Goal: Information Seeking & Learning: Compare options

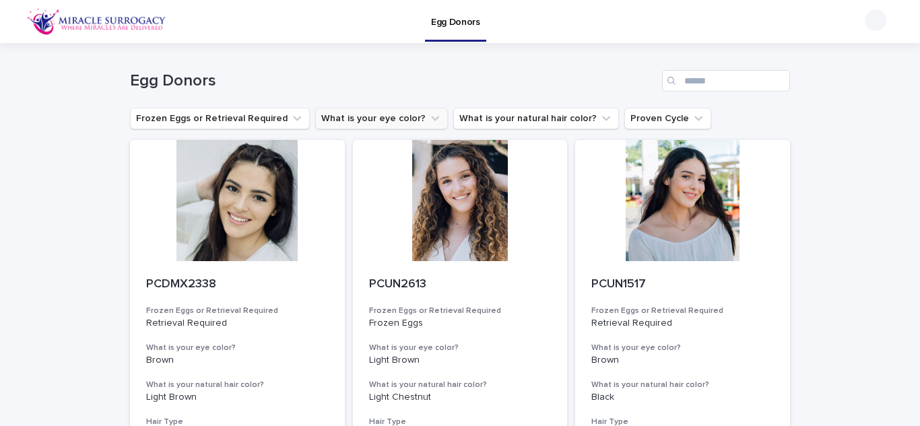
click at [403, 116] on button "What is your eye color?" at bounding box center [381, 119] width 133 height 22
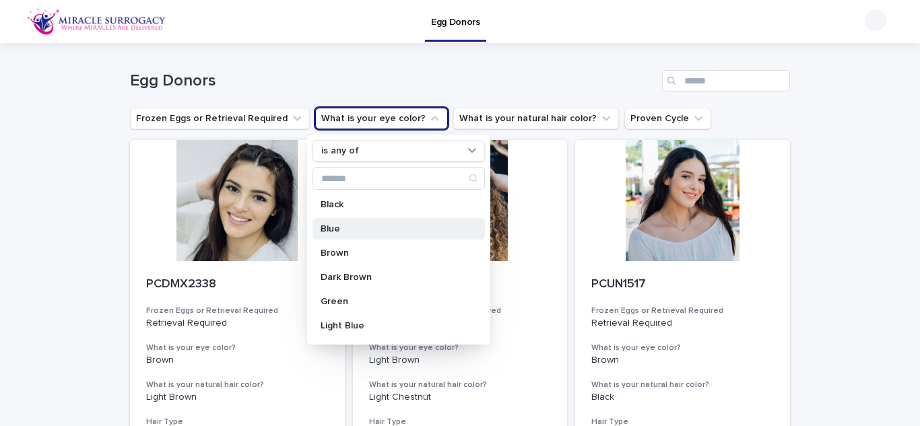
click at [362, 234] on div "Blue" at bounding box center [399, 229] width 172 height 22
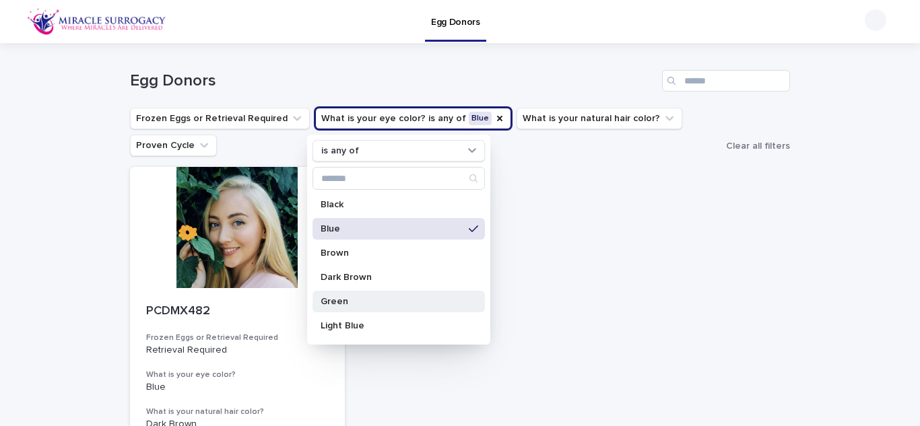
click at [354, 303] on p "Green" at bounding box center [392, 301] width 143 height 9
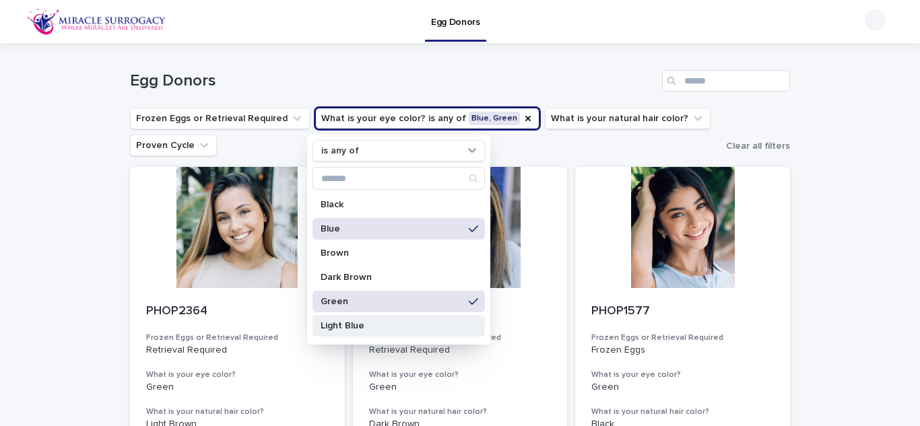
click at [357, 331] on div "Light Blue" at bounding box center [399, 326] width 172 height 22
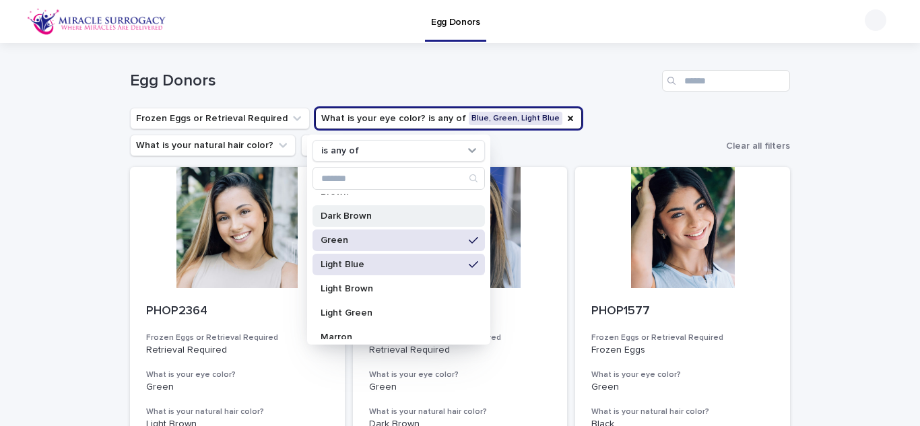
scroll to position [69, 0]
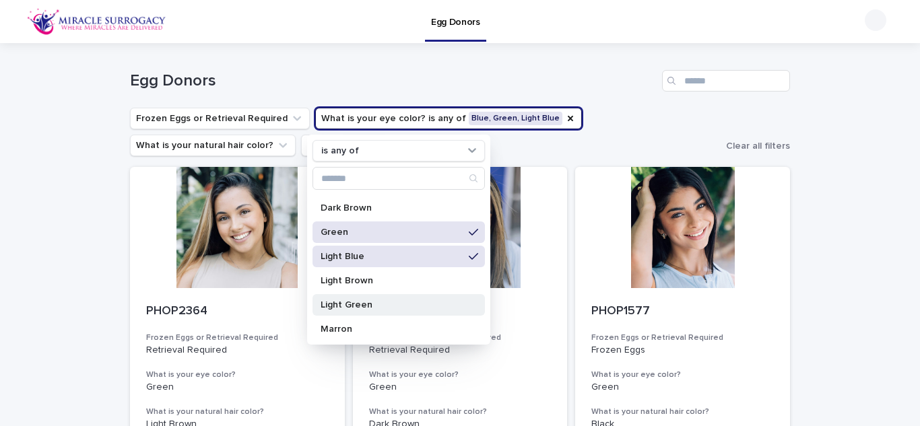
click at [358, 300] on div "Light Green" at bounding box center [399, 305] width 172 height 22
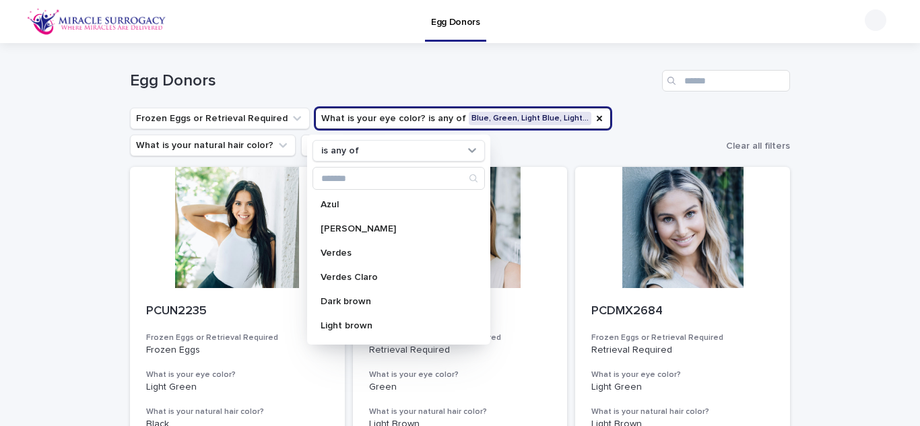
scroll to position [268, 0]
click at [379, 250] on p "Verdes" at bounding box center [392, 251] width 143 height 9
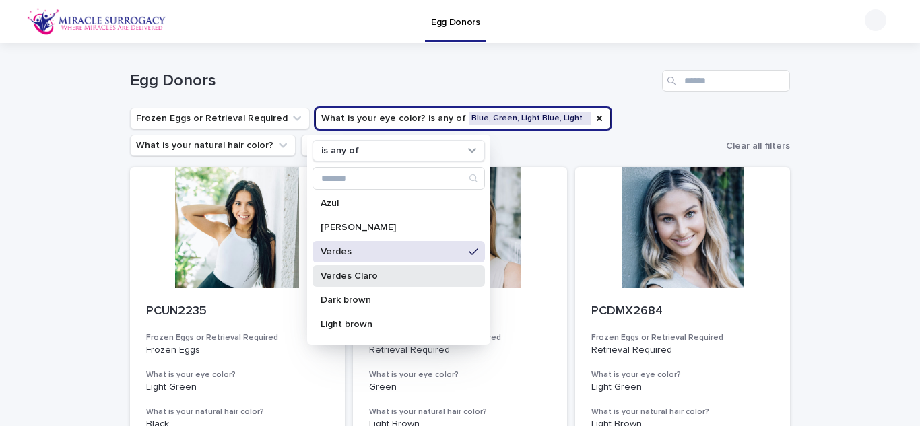
click at [364, 278] on p "Verdes Claro" at bounding box center [392, 275] width 143 height 9
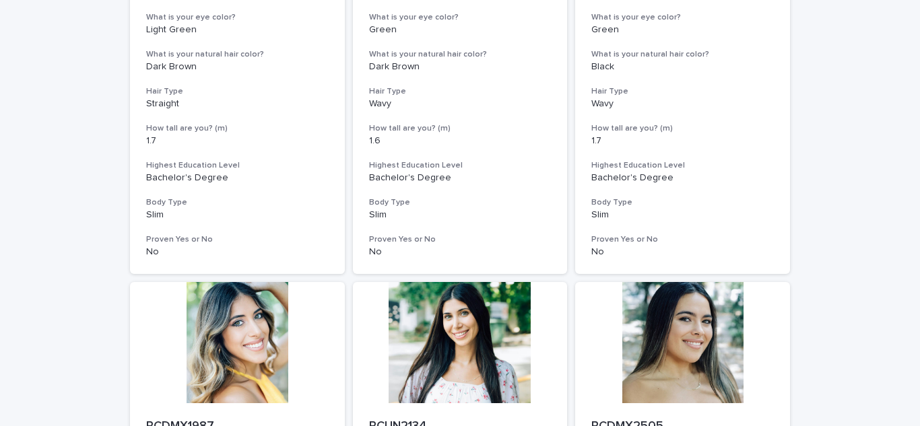
scroll to position [830, 0]
click at [874, 207] on div "Loading... Saving… Loading... Saving… Egg Donors Frozen Eggs or Retrieval Requi…" at bounding box center [460, 266] width 920 height 2107
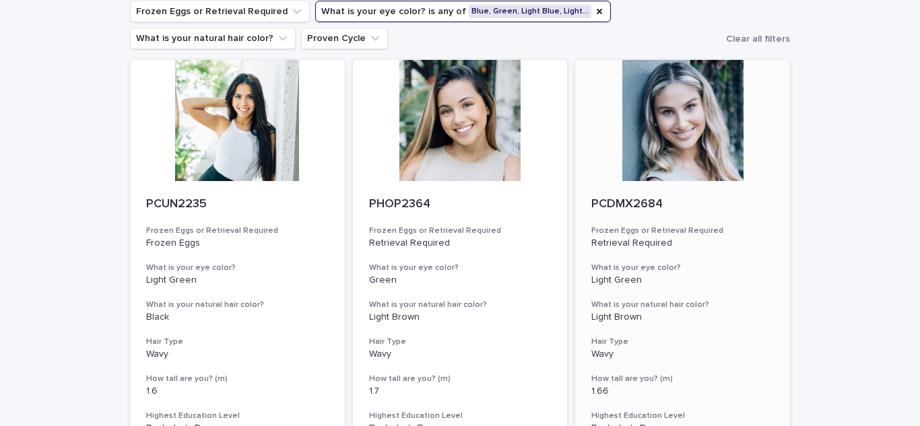
scroll to position [106, 0]
drag, startPoint x: 701, startPoint y: 174, endPoint x: 676, endPoint y: 150, distance: 35.3
click at [676, 150] on div at bounding box center [682, 121] width 215 height 121
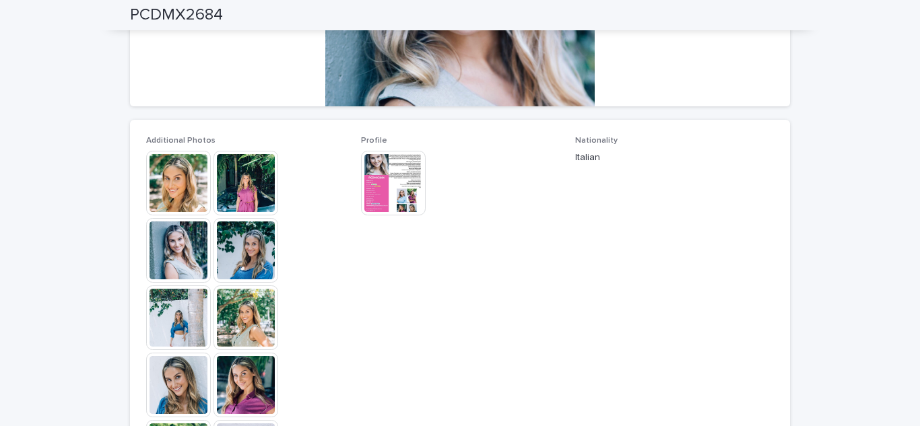
scroll to position [296, 0]
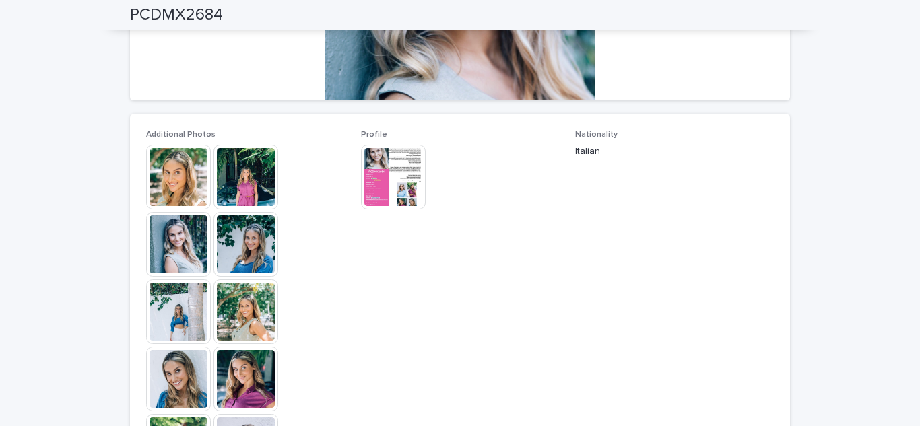
click at [168, 188] on img at bounding box center [178, 177] width 65 height 65
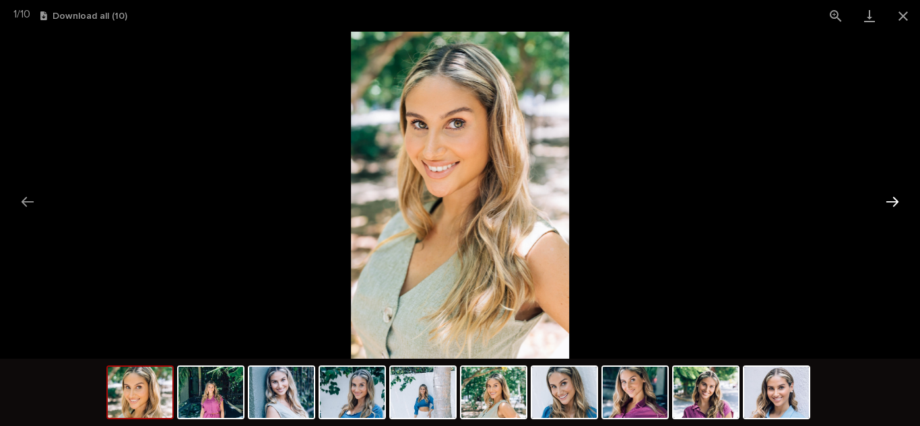
click at [885, 205] on button "Next slide" at bounding box center [892, 202] width 28 height 26
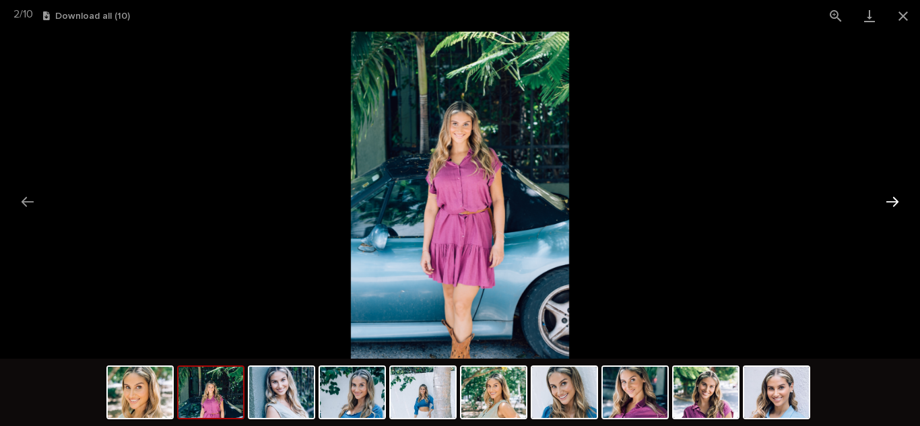
click at [885, 205] on button "Next slide" at bounding box center [892, 202] width 28 height 26
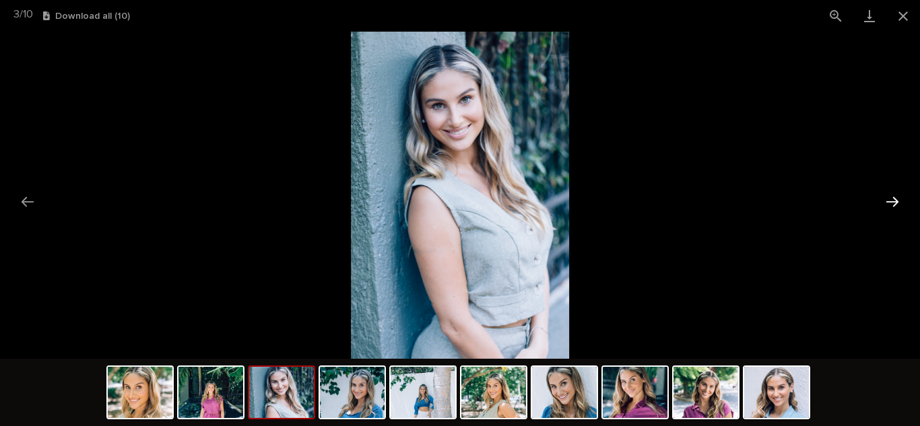
click at [885, 205] on button "Next slide" at bounding box center [892, 202] width 28 height 26
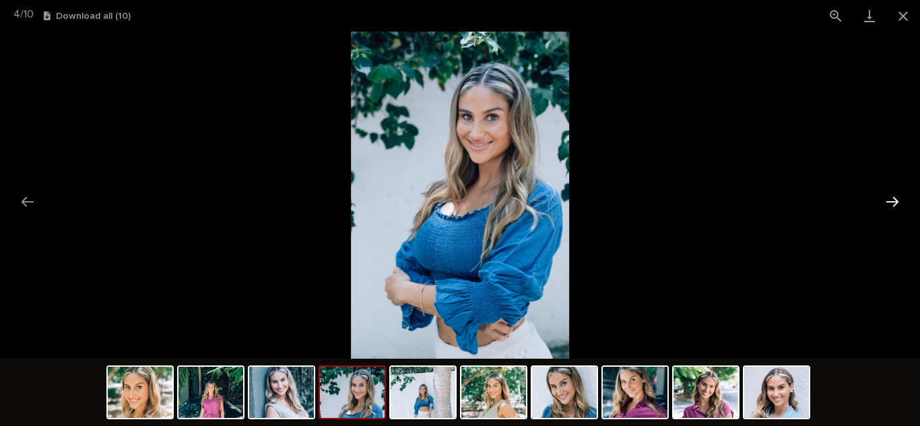
click at [885, 205] on button "Next slide" at bounding box center [892, 202] width 28 height 26
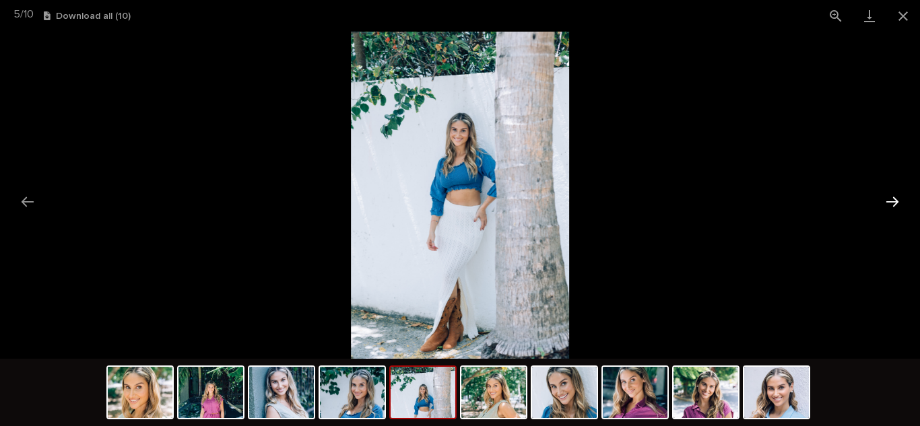
click at [885, 205] on button "Next slide" at bounding box center [892, 202] width 28 height 26
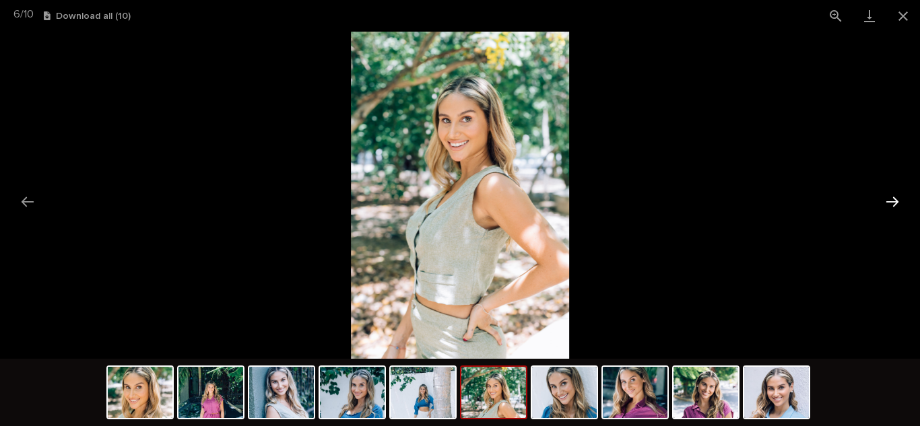
click at [885, 205] on button "Next slide" at bounding box center [892, 202] width 28 height 26
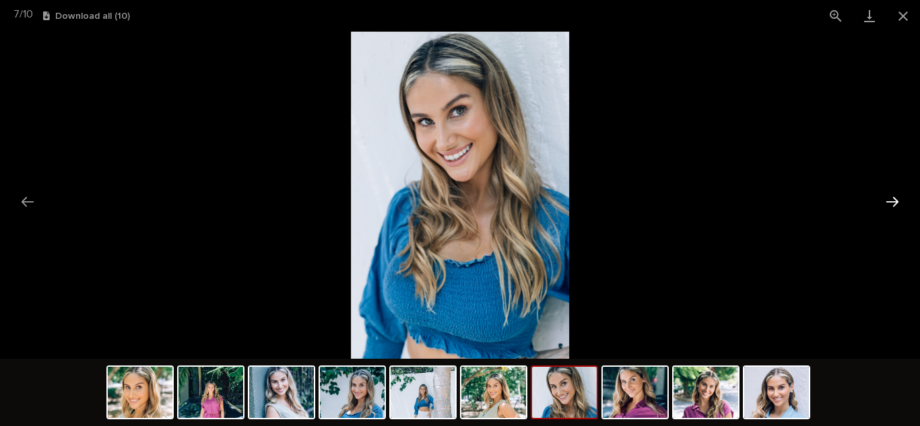
click at [885, 205] on button "Next slide" at bounding box center [892, 202] width 28 height 26
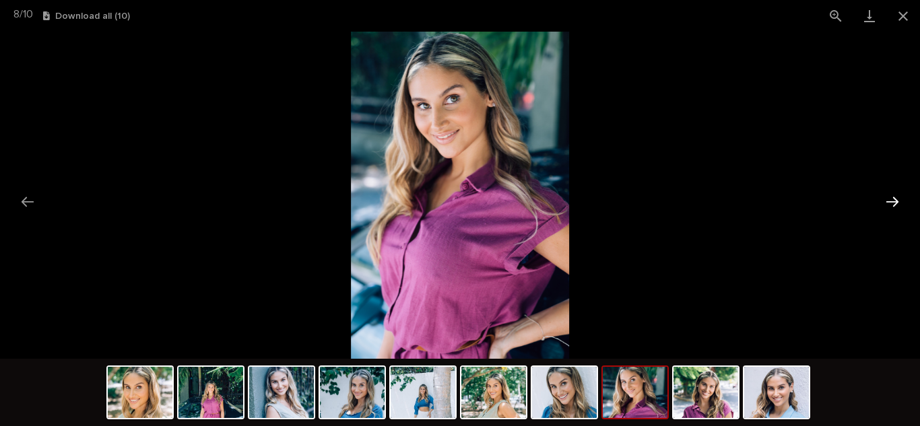
click at [885, 205] on button "Next slide" at bounding box center [892, 202] width 28 height 26
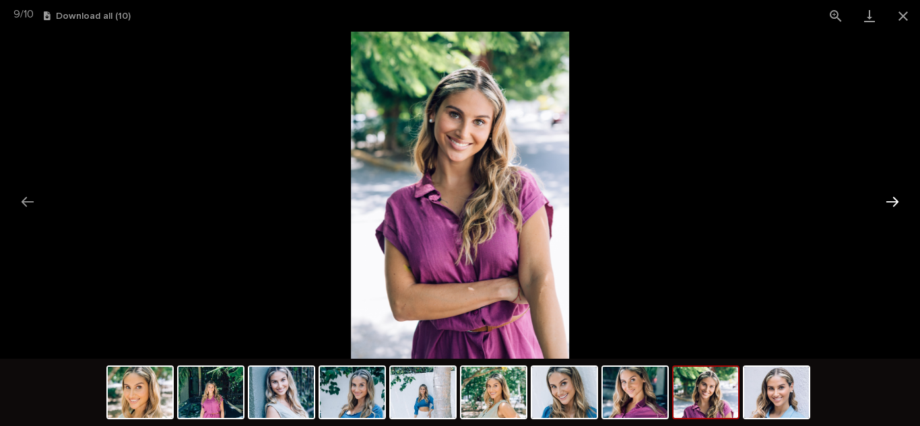
click at [885, 205] on button "Next slide" at bounding box center [892, 202] width 28 height 26
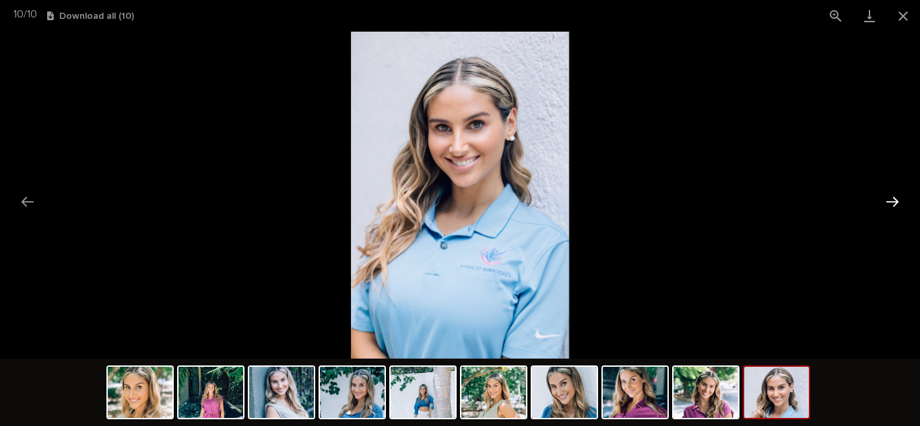
click at [885, 205] on button "Next slide" at bounding box center [892, 202] width 28 height 26
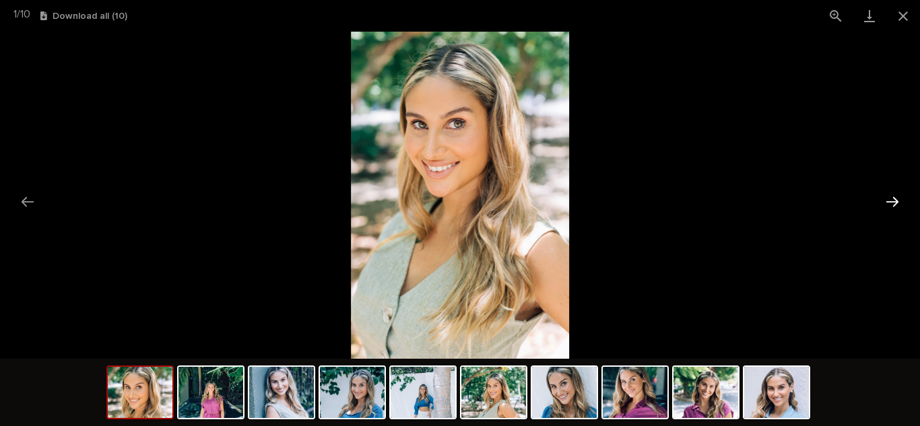
click at [885, 205] on button "Next slide" at bounding box center [892, 202] width 28 height 26
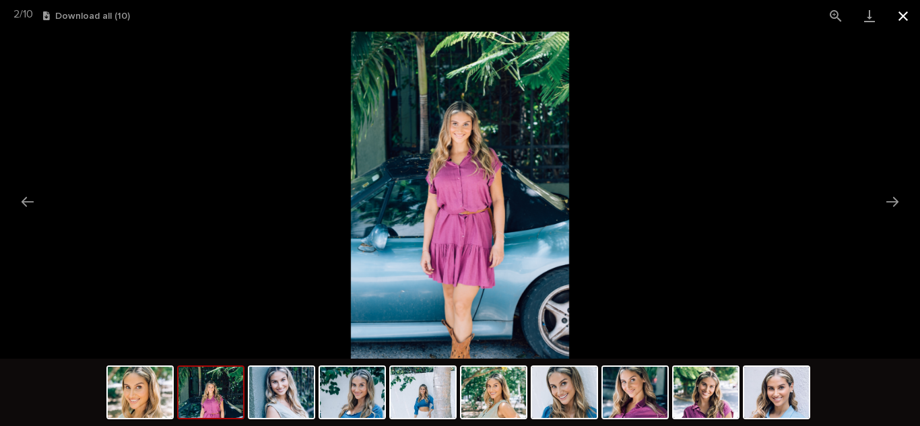
click at [898, 17] on button "Close gallery" at bounding box center [903, 16] width 34 height 32
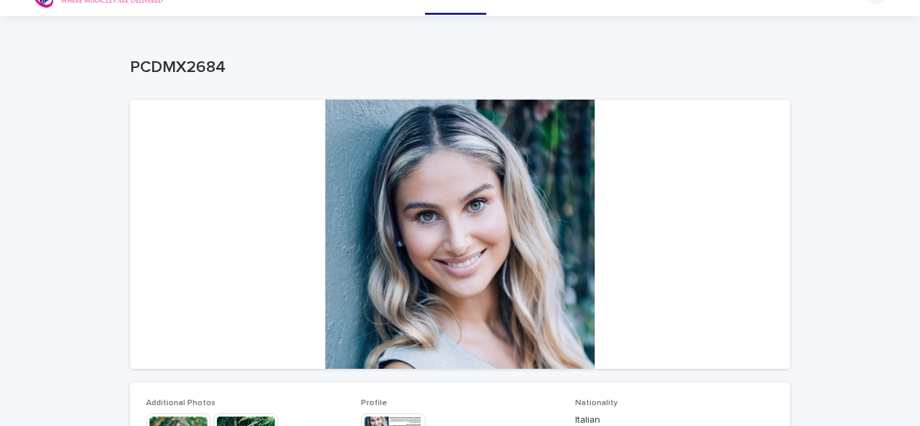
scroll to position [26, 0]
click at [642, 290] on div at bounding box center [460, 234] width 660 height 269
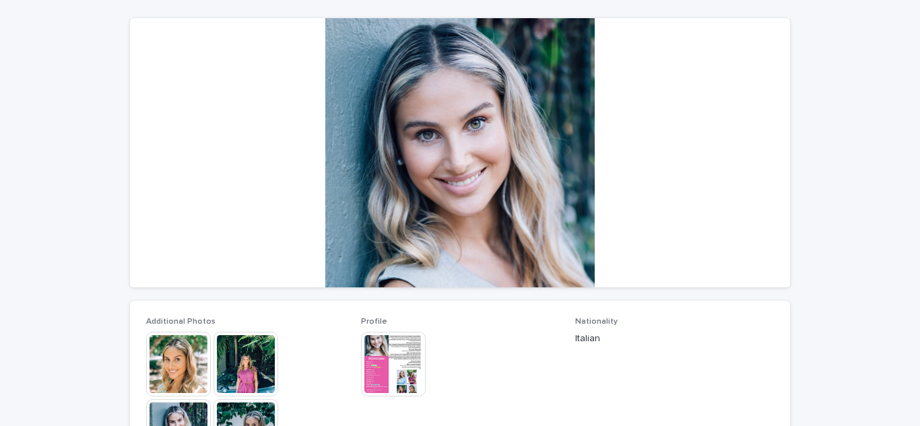
scroll to position [109, 0]
click at [385, 348] on img at bounding box center [393, 363] width 65 height 65
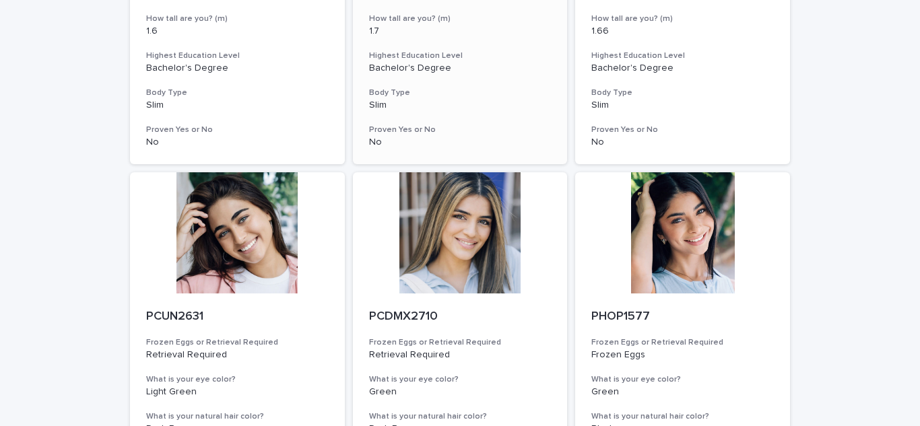
scroll to position [537, 0]
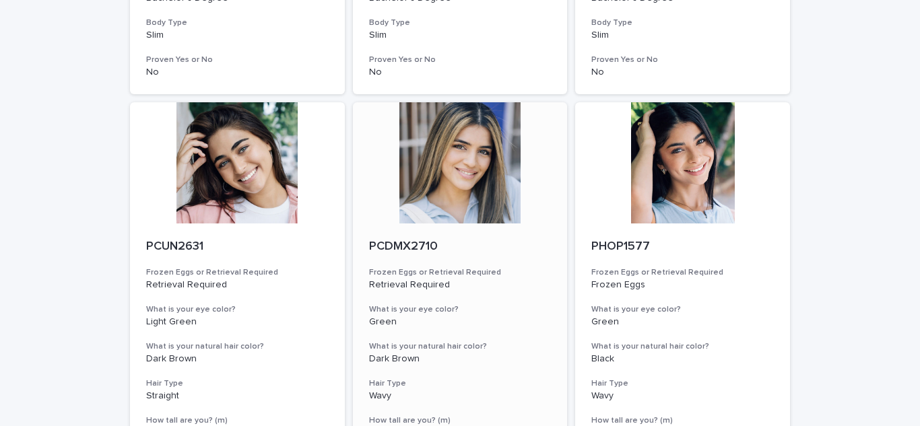
click at [476, 275] on h3 "Frozen Eggs or Retrieval Required" at bounding box center [460, 272] width 183 height 11
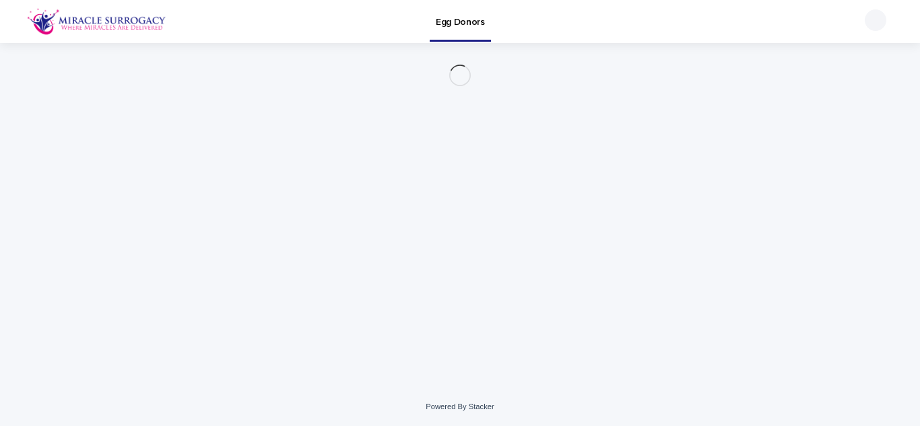
click at [476, 275] on div "Loading... Saving… Loading... Saving…" at bounding box center [460, 198] width 674 height 311
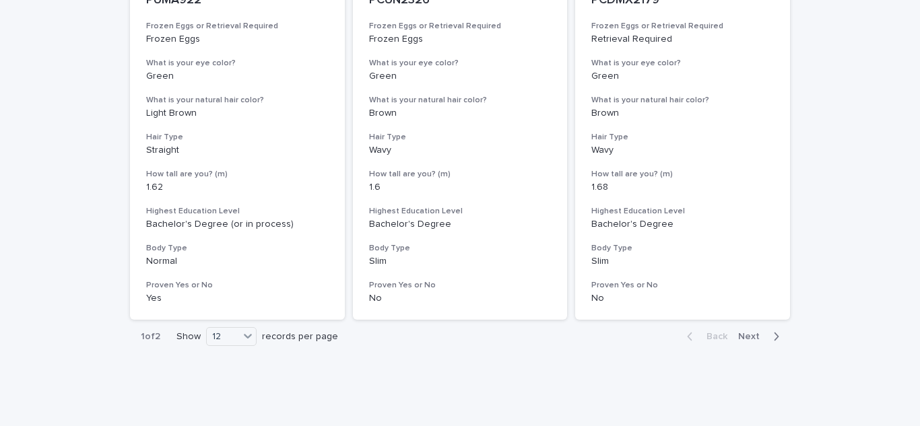
scroll to position [1762, 0]
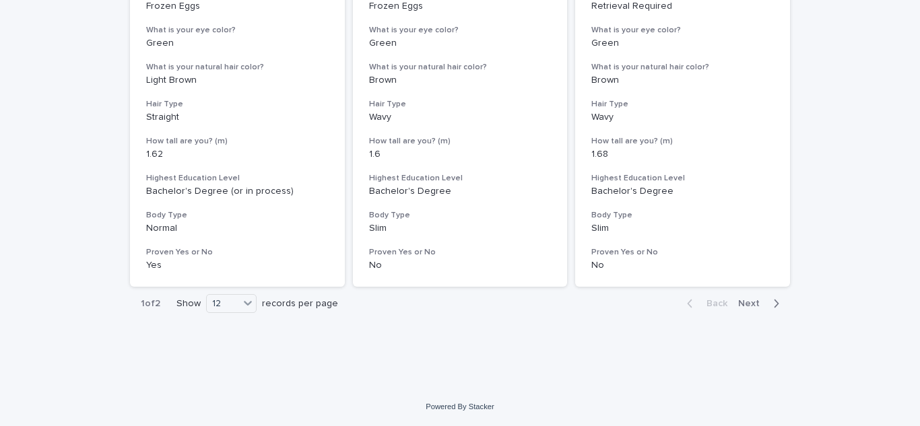
click at [762, 299] on span "Next" at bounding box center [753, 303] width 30 height 9
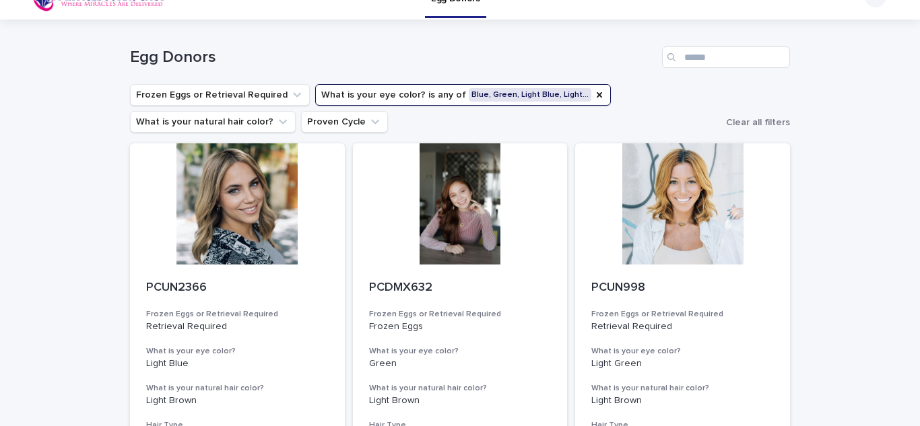
scroll to position [23, 0]
click at [229, 188] on div at bounding box center [237, 204] width 215 height 121
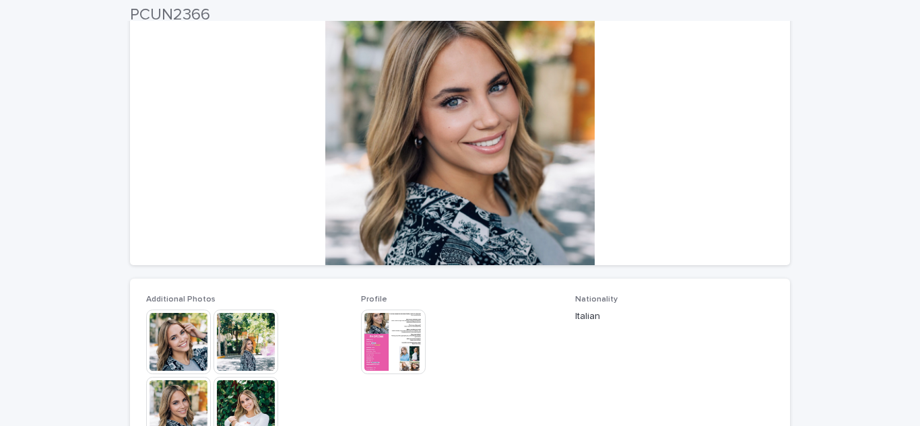
scroll to position [131, 0]
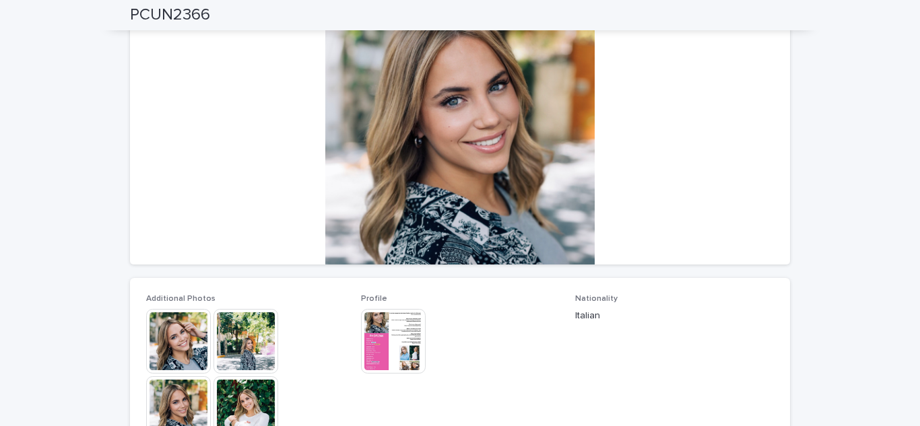
click at [192, 339] on img at bounding box center [178, 341] width 65 height 65
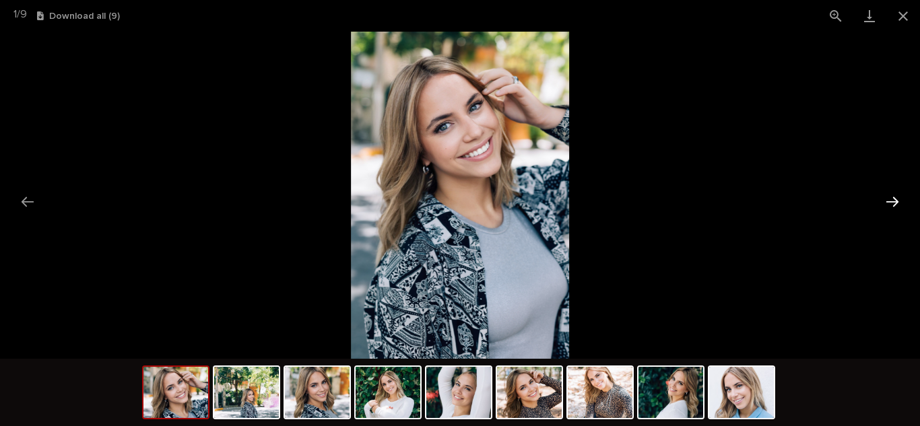
click at [884, 204] on button "Next slide" at bounding box center [892, 202] width 28 height 26
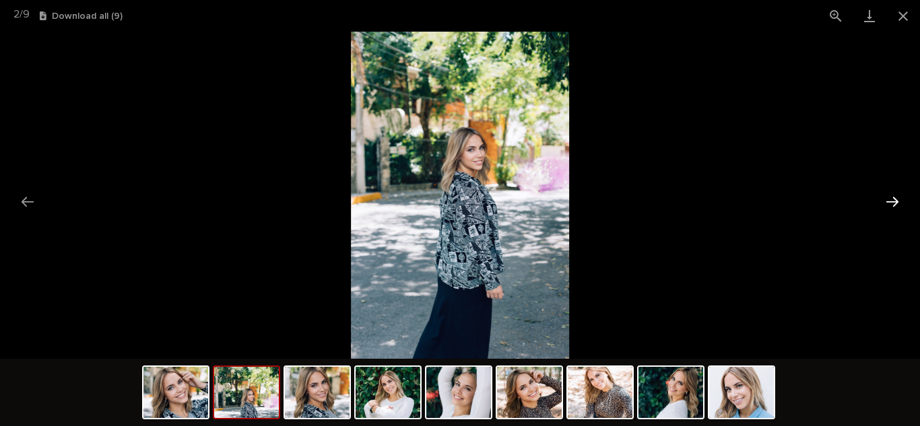
click at [884, 204] on button "Next slide" at bounding box center [892, 202] width 28 height 26
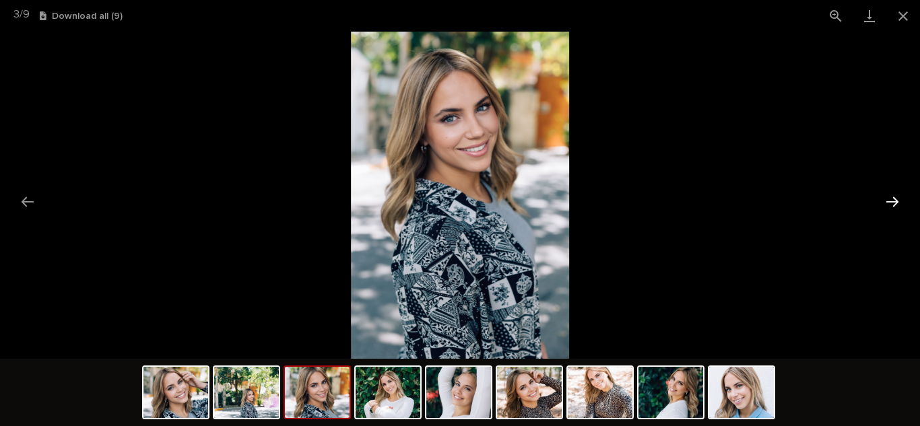
click at [884, 204] on button "Next slide" at bounding box center [892, 202] width 28 height 26
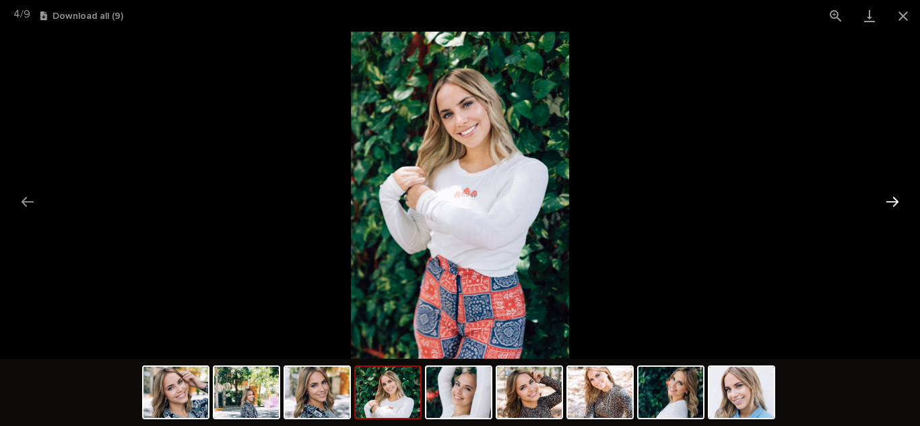
click at [884, 204] on button "Next slide" at bounding box center [892, 202] width 28 height 26
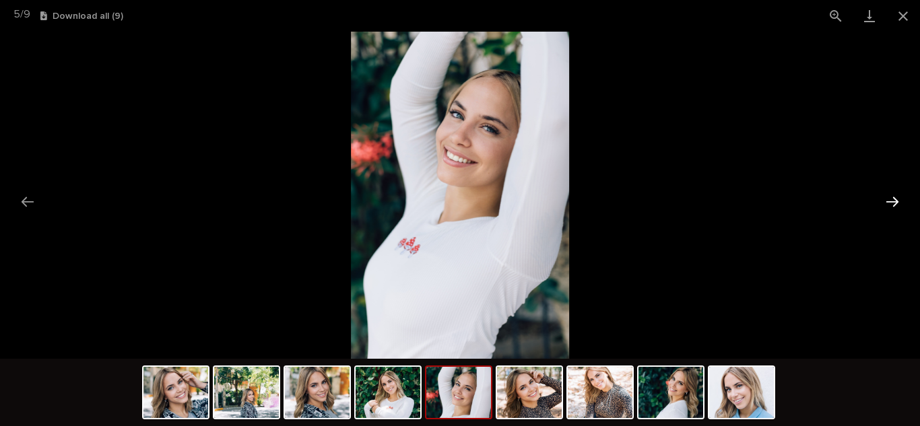
click at [884, 204] on button "Next slide" at bounding box center [892, 202] width 28 height 26
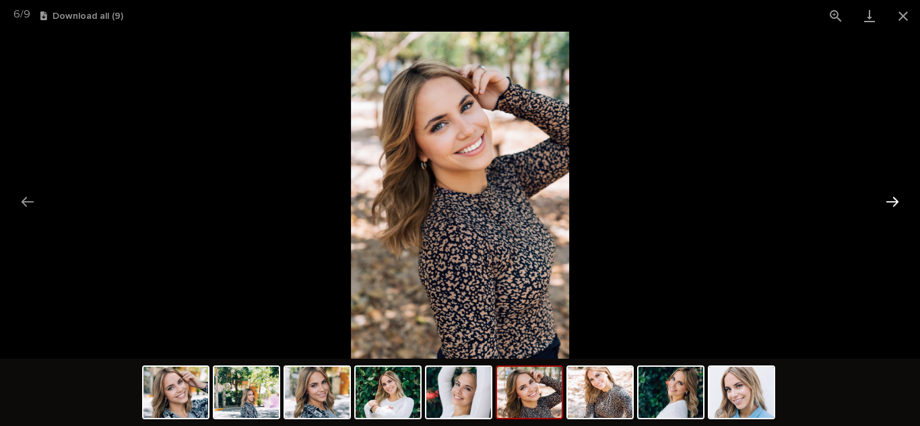
click at [884, 204] on button "Next slide" at bounding box center [892, 202] width 28 height 26
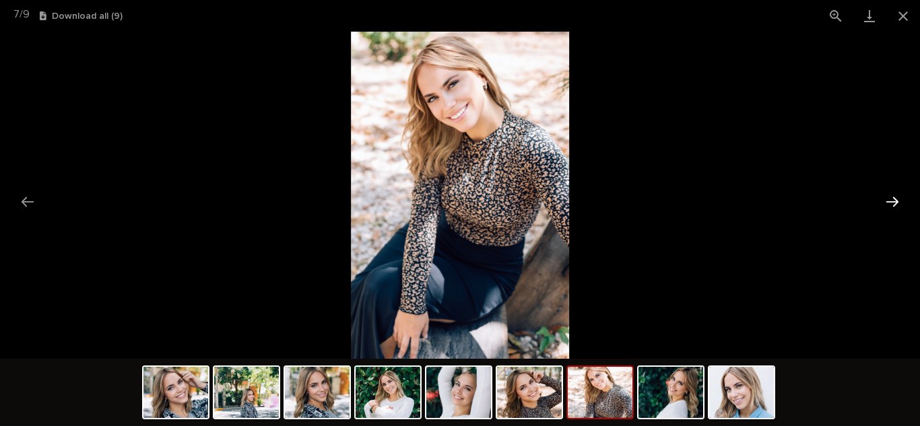
click at [884, 204] on button "Next slide" at bounding box center [892, 202] width 28 height 26
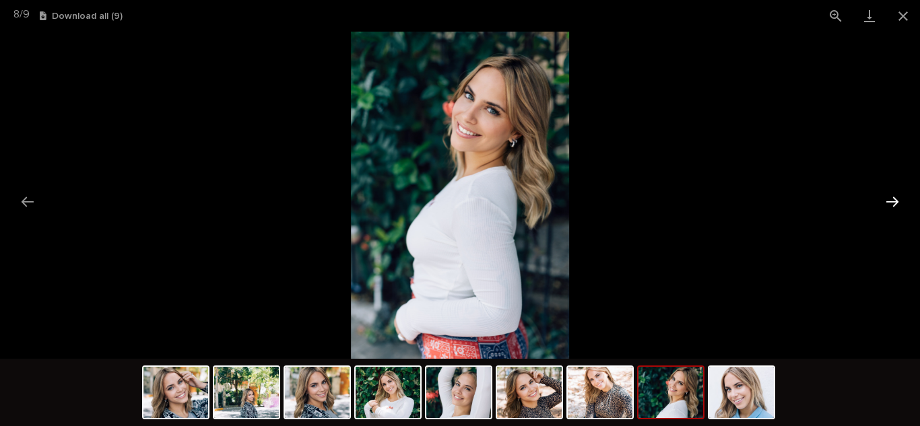
click at [884, 204] on button "Next slide" at bounding box center [892, 202] width 28 height 26
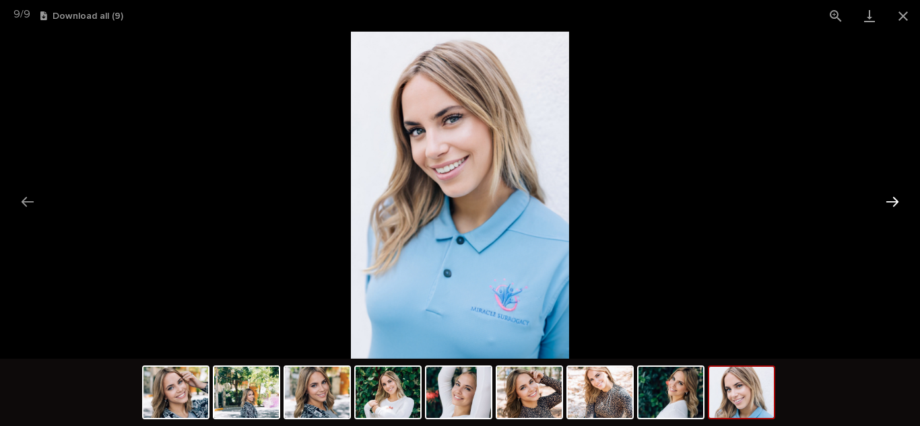
click at [884, 204] on button "Next slide" at bounding box center [892, 202] width 28 height 26
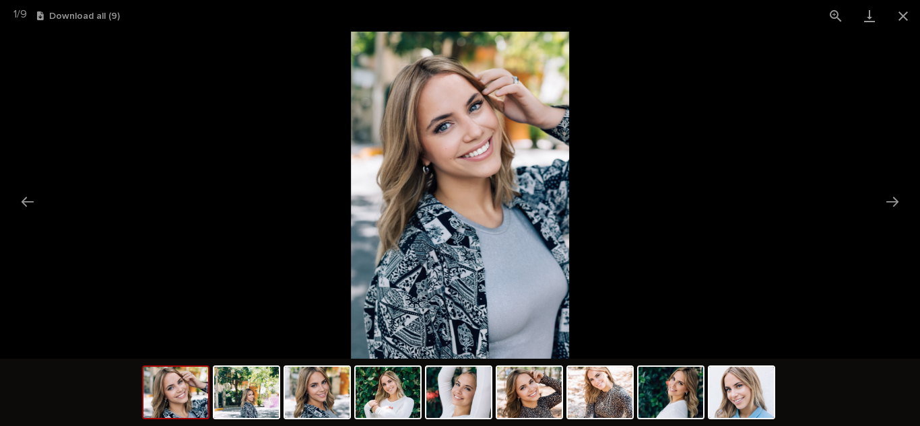
click at [491, 125] on img at bounding box center [460, 195] width 218 height 327
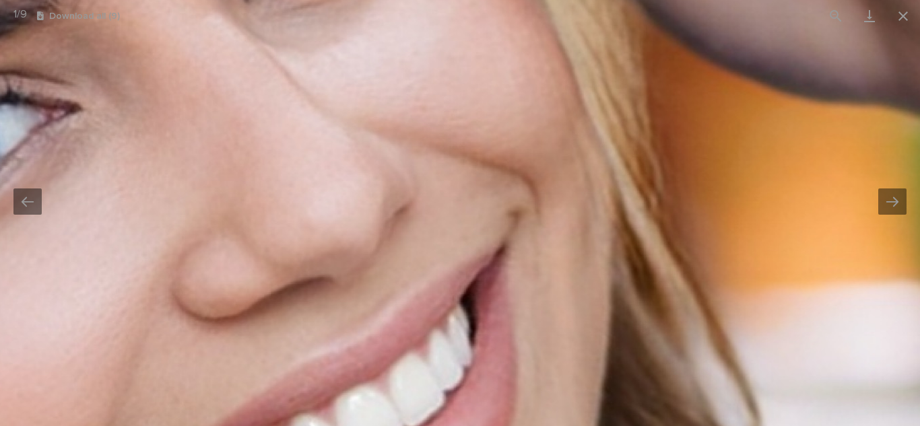
drag, startPoint x: 337, startPoint y: 105, endPoint x: 352, endPoint y: 129, distance: 28.4
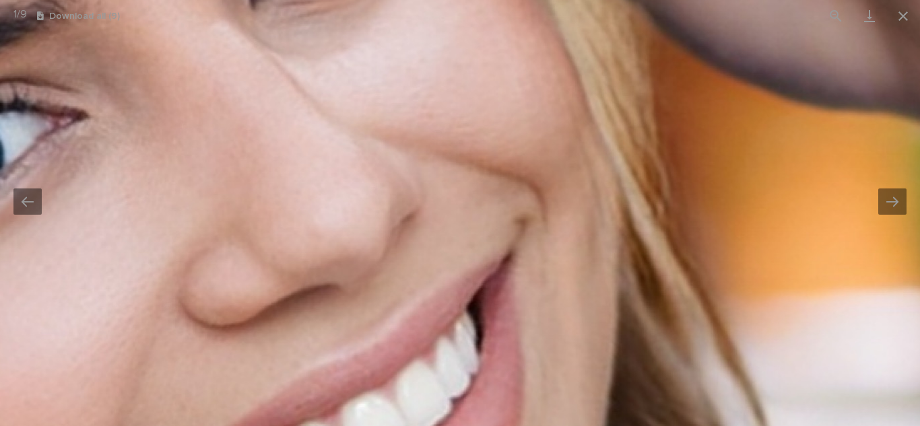
drag, startPoint x: 189, startPoint y: 176, endPoint x: 219, endPoint y: 184, distance: 30.7
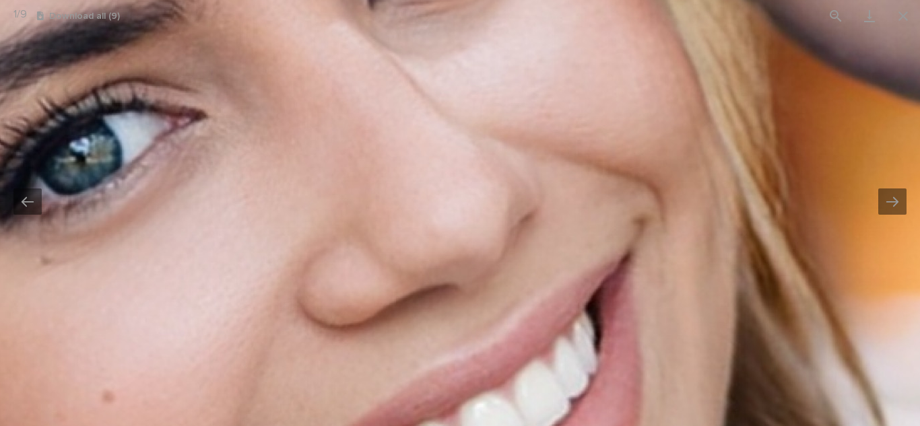
drag, startPoint x: 158, startPoint y: 209, endPoint x: 288, endPoint y: 222, distance: 131.3
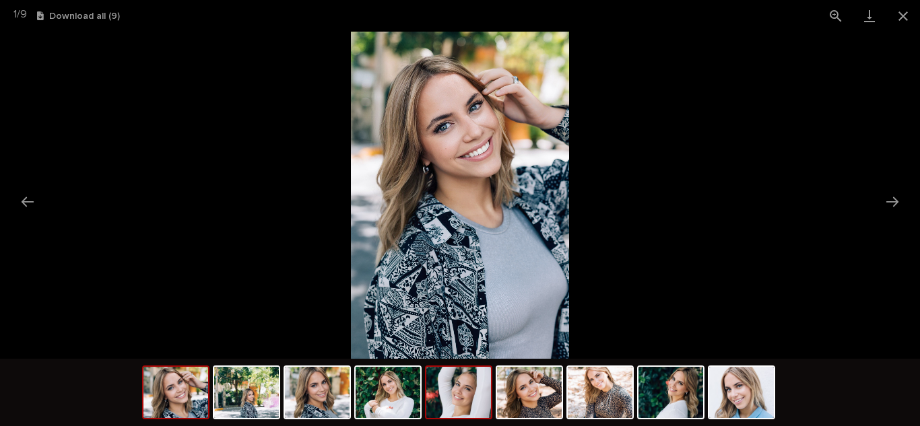
click at [465, 405] on img at bounding box center [458, 392] width 65 height 51
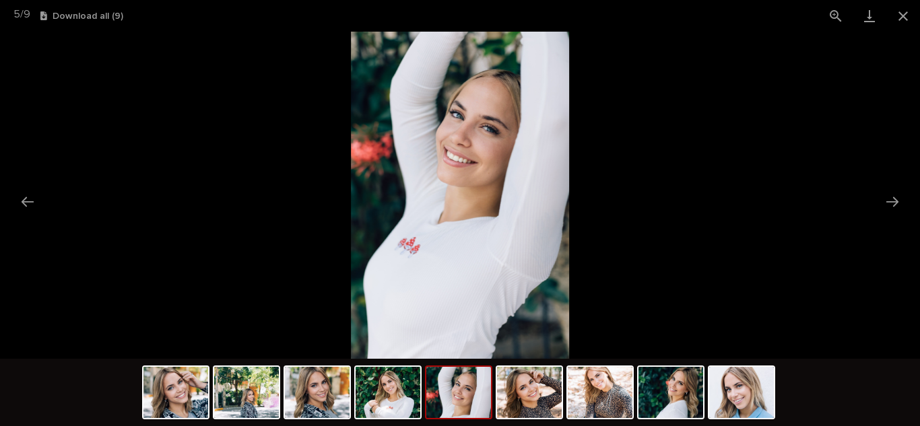
click at [470, 154] on img at bounding box center [460, 195] width 218 height 327
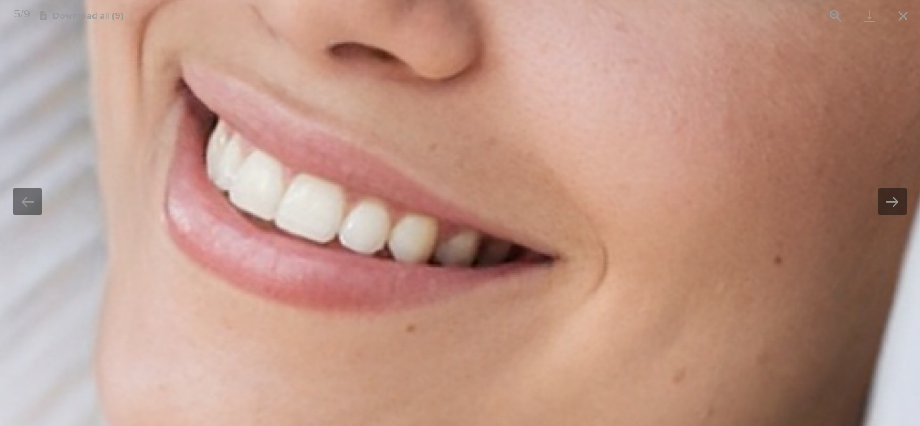
drag, startPoint x: 496, startPoint y: 119, endPoint x: 508, endPoint y: 218, distance: 100.3
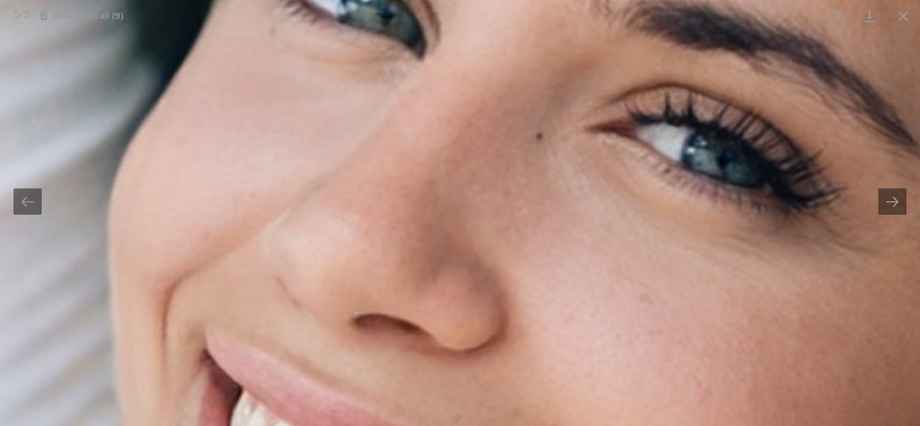
drag, startPoint x: 520, startPoint y: 157, endPoint x: 533, endPoint y: 294, distance: 137.3
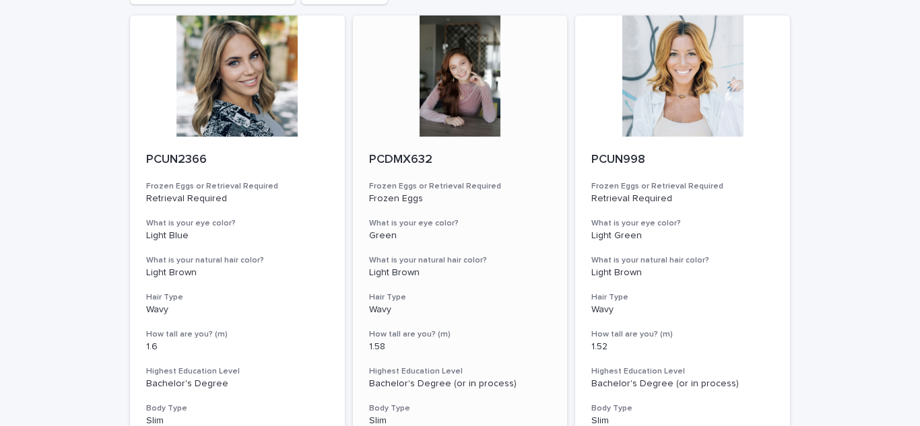
scroll to position [159, 0]
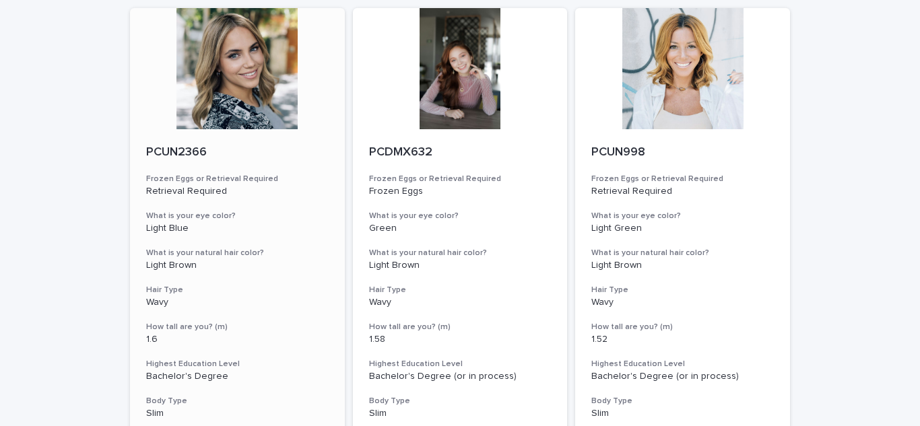
click at [239, 70] on div at bounding box center [237, 68] width 215 height 121
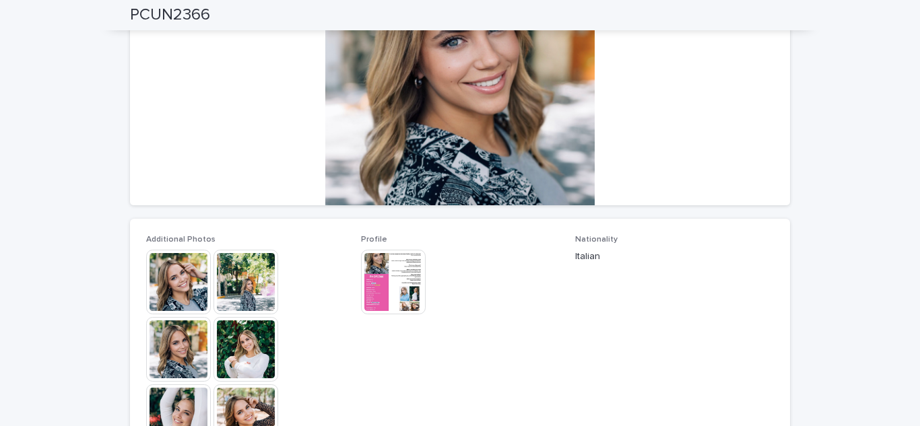
scroll to position [191, 0]
click at [361, 269] on img at bounding box center [393, 281] width 65 height 65
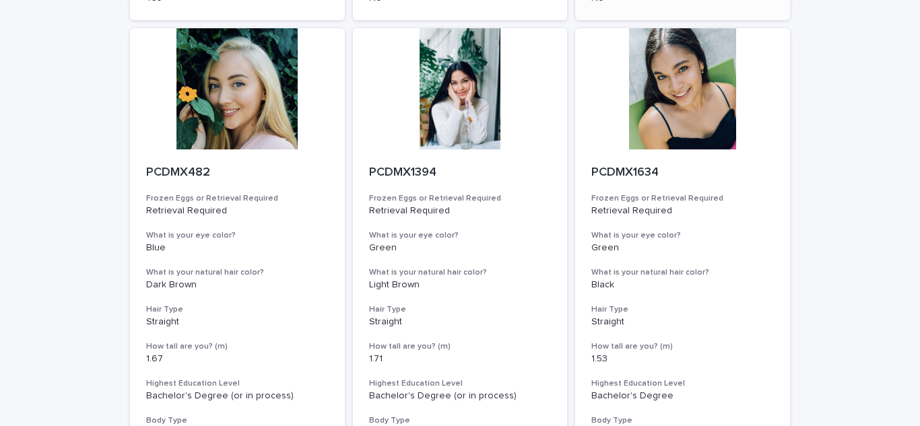
scroll to position [585, 0]
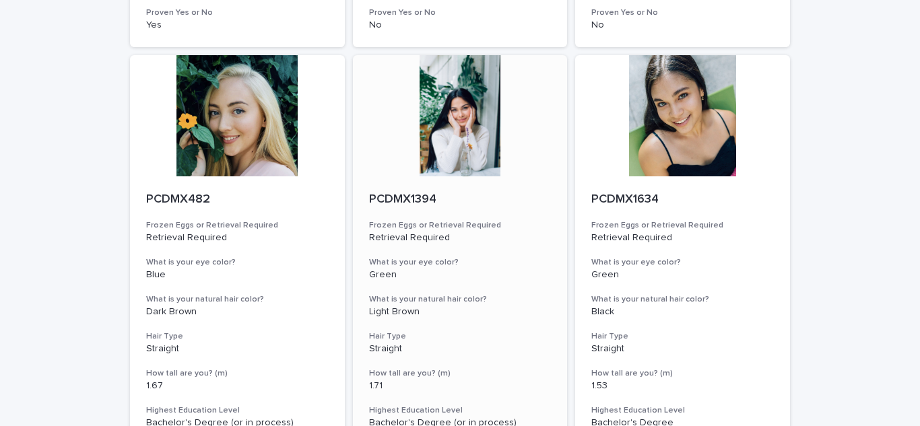
click at [447, 134] on div at bounding box center [460, 115] width 215 height 121
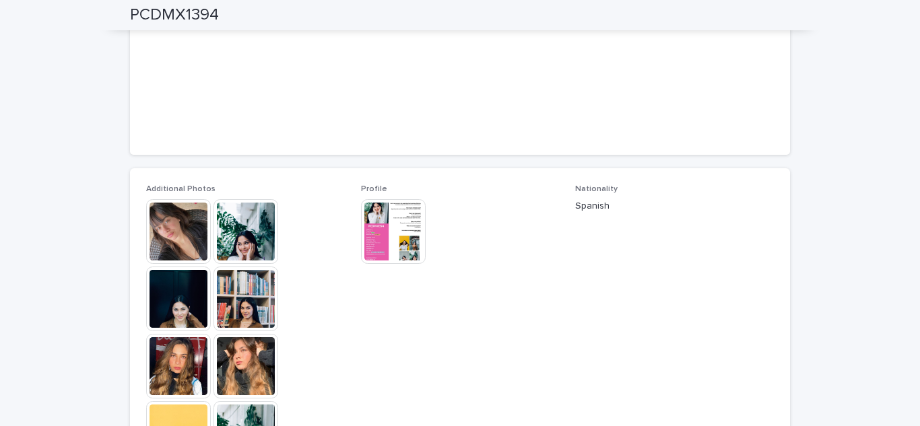
scroll to position [253, 0]
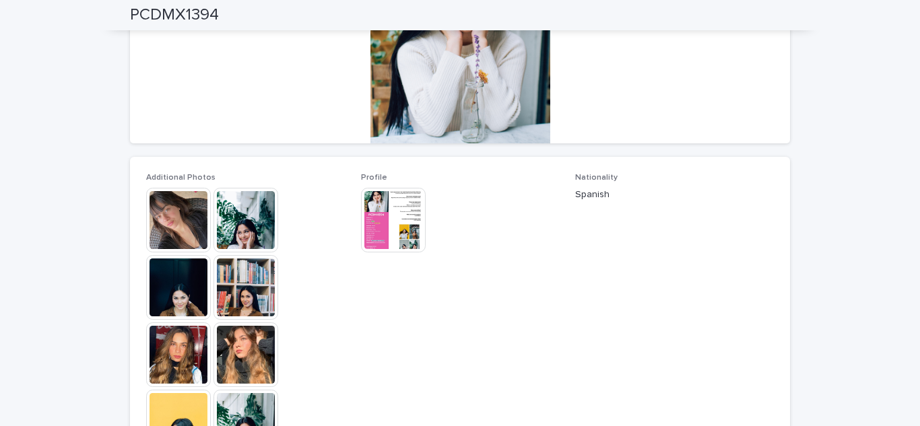
click at [168, 207] on img at bounding box center [178, 220] width 65 height 65
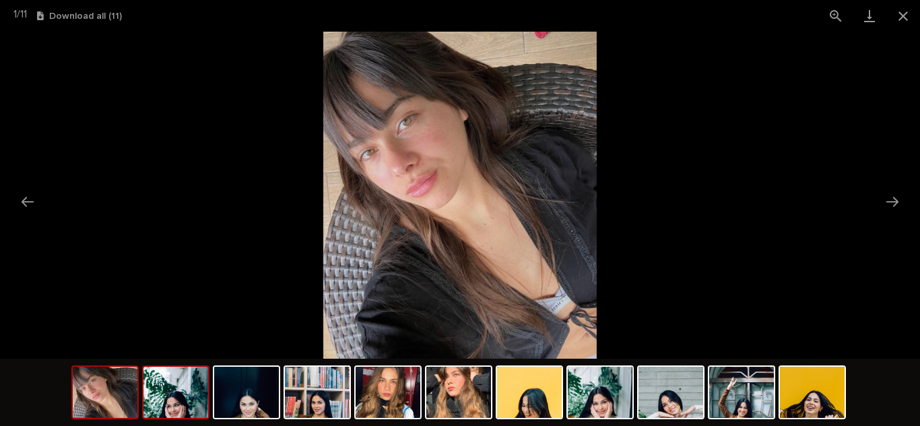
click at [175, 390] on img at bounding box center [175, 392] width 65 height 51
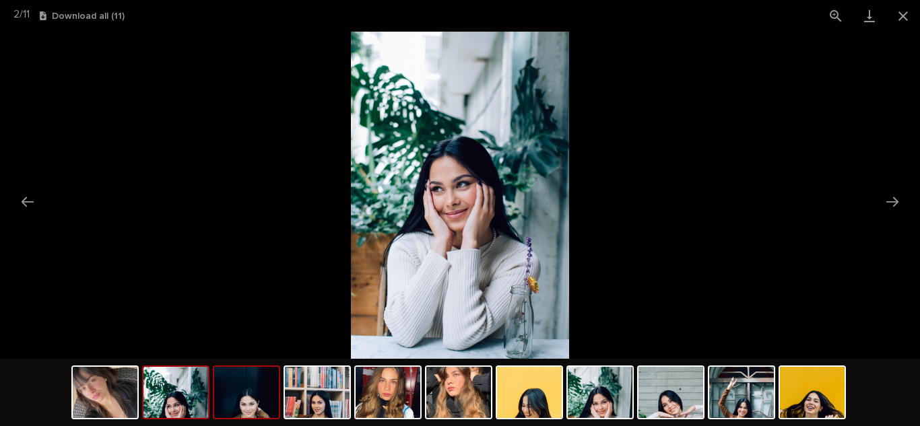
click at [261, 390] on img at bounding box center [246, 392] width 65 height 51
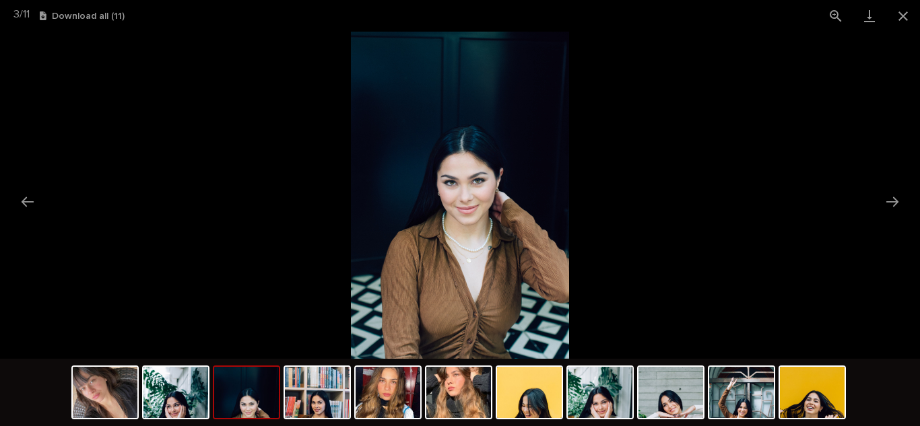
click at [261, 390] on img at bounding box center [246, 392] width 65 height 51
click at [325, 390] on img at bounding box center [317, 392] width 65 height 51
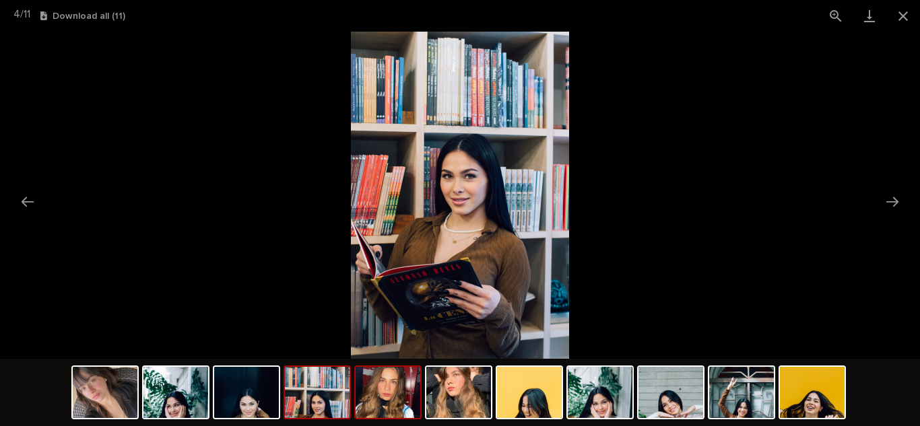
click at [388, 399] on img at bounding box center [388, 392] width 65 height 51
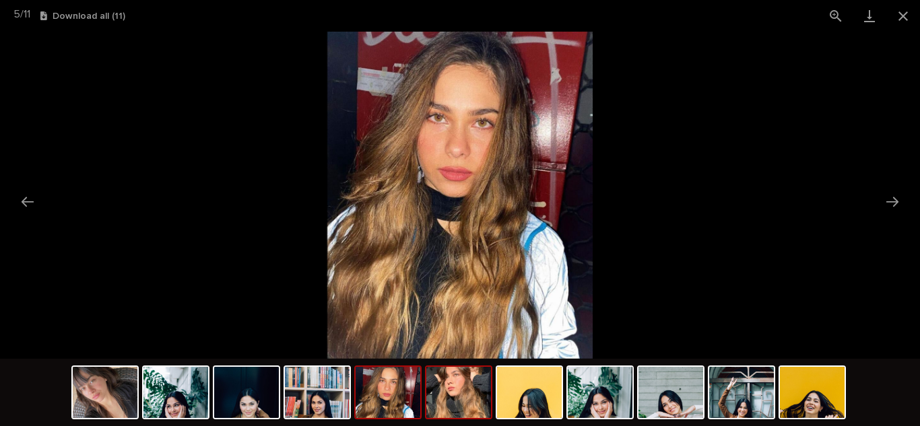
click at [455, 399] on img at bounding box center [458, 392] width 65 height 51
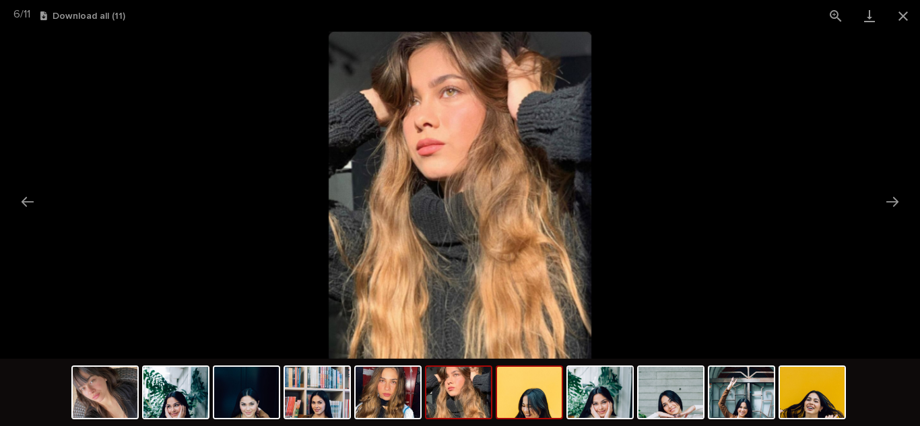
click at [523, 396] on img at bounding box center [529, 392] width 65 height 51
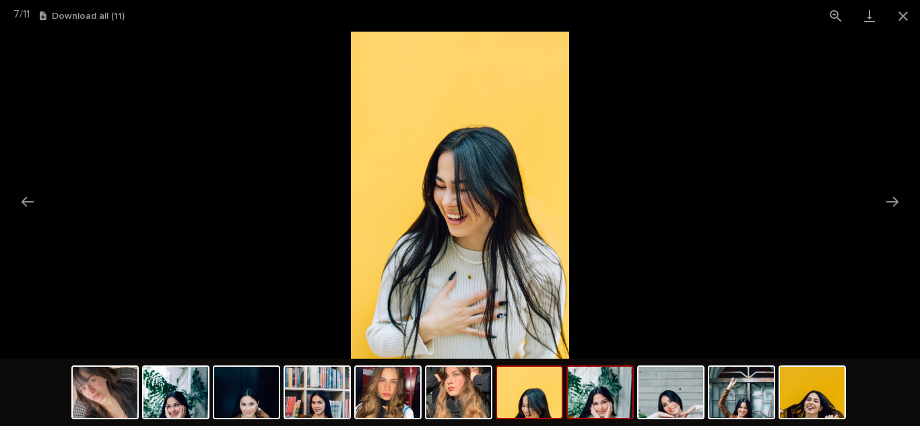
click at [597, 391] on img at bounding box center [600, 392] width 65 height 51
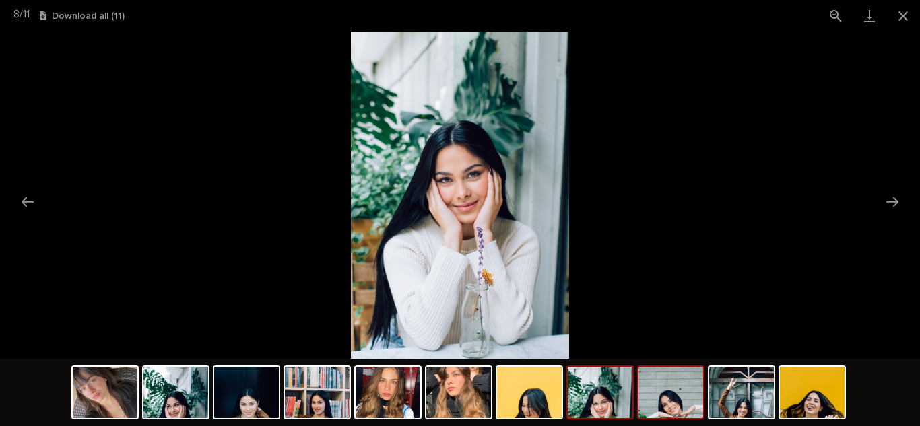
click at [672, 385] on img at bounding box center [671, 392] width 65 height 51
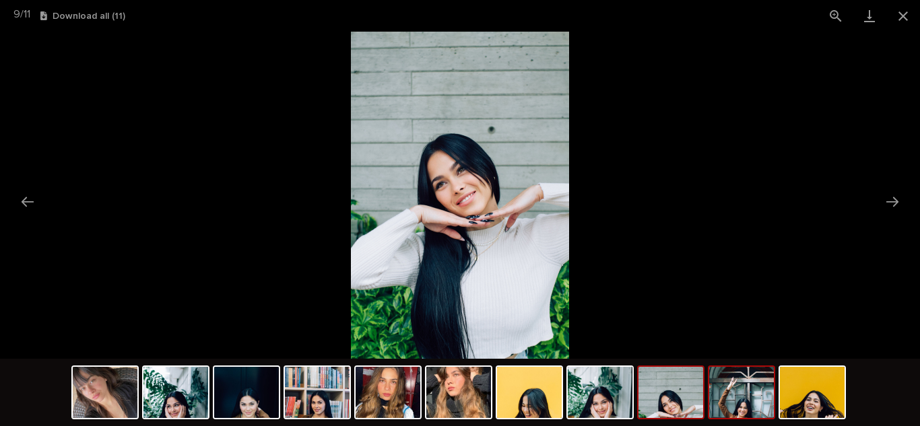
click at [737, 394] on img at bounding box center [741, 392] width 65 height 51
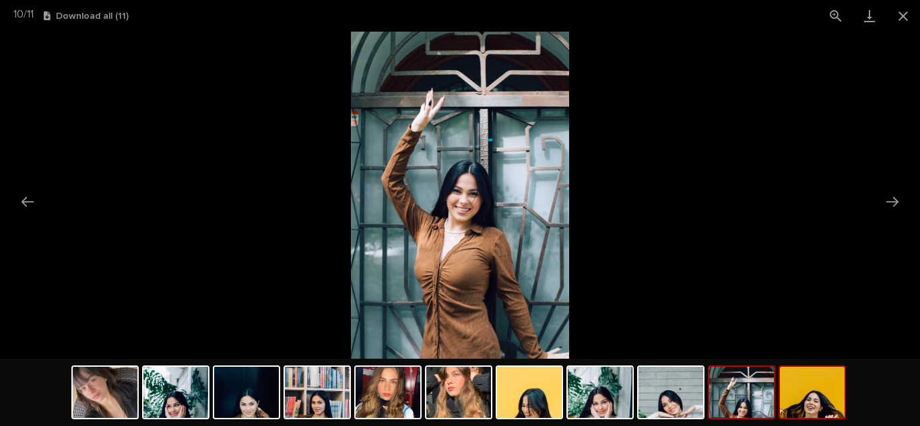
click at [779, 395] on div at bounding box center [812, 393] width 67 height 54
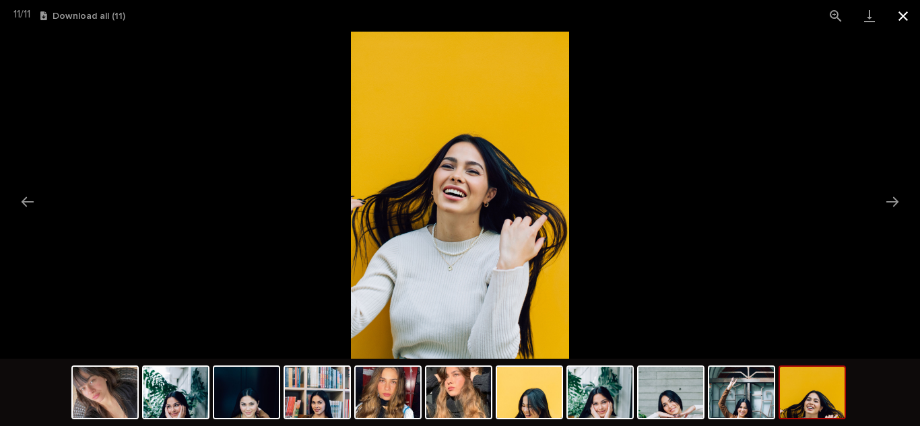
click at [897, 11] on button "Close gallery" at bounding box center [903, 16] width 34 height 32
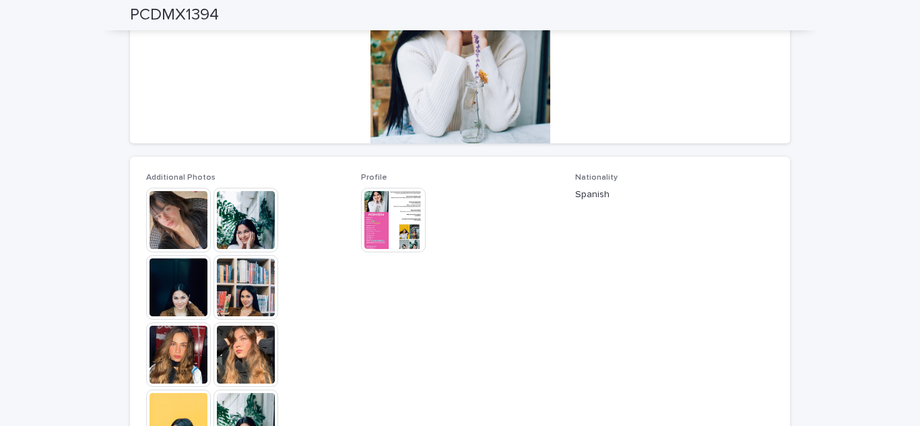
click at [379, 201] on img at bounding box center [393, 220] width 65 height 65
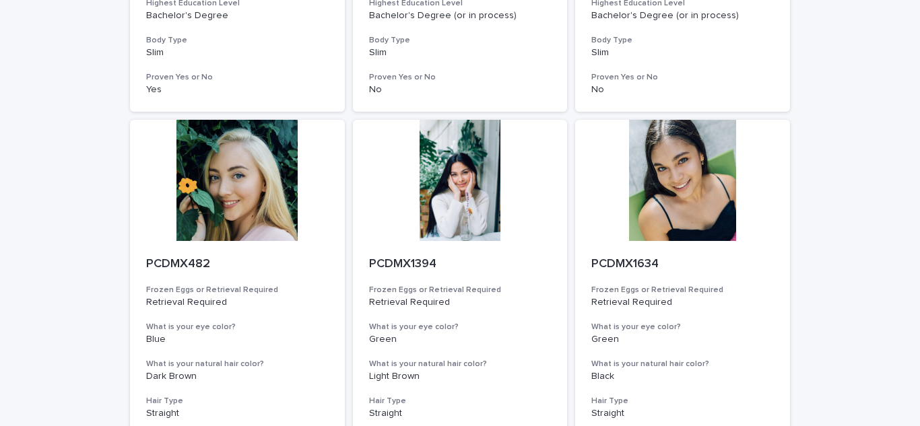
scroll to position [521, 0]
click at [219, 197] on div at bounding box center [237, 179] width 215 height 121
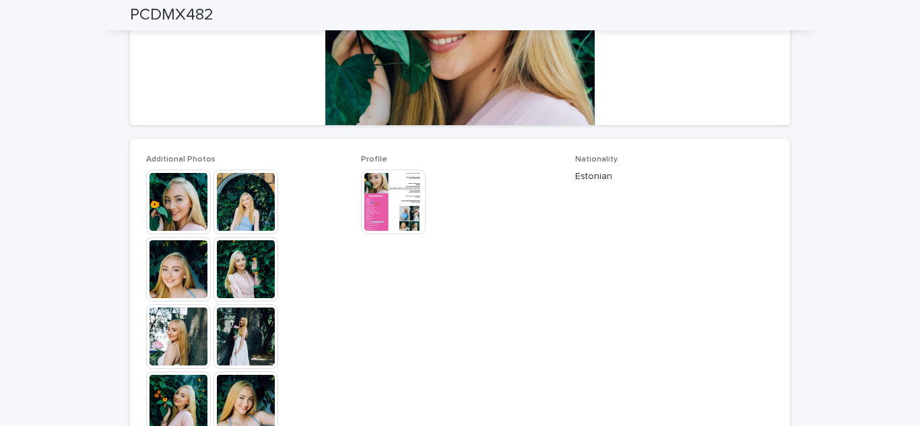
scroll to position [272, 0]
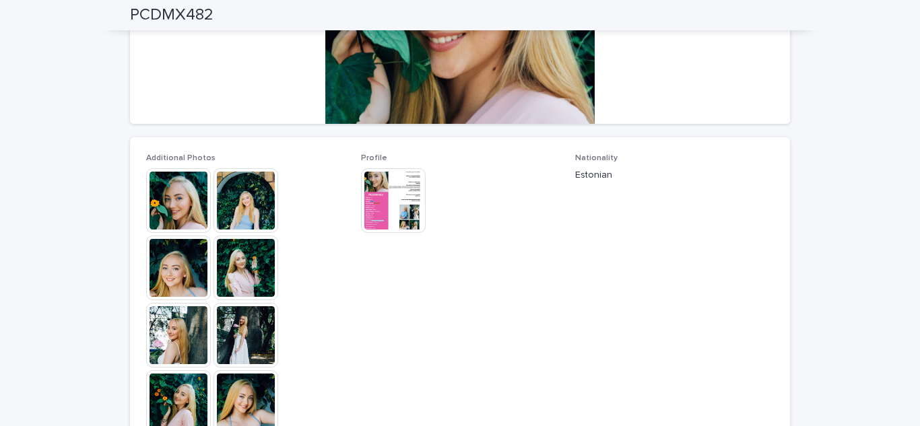
click at [173, 199] on img at bounding box center [178, 200] width 65 height 65
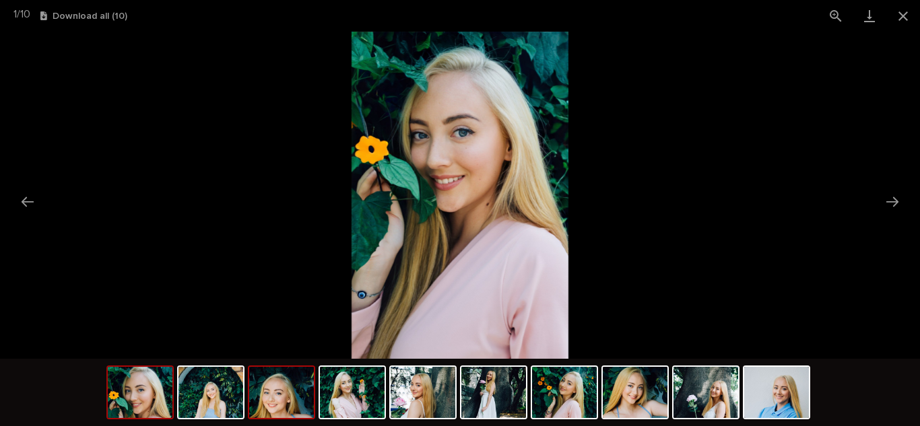
click at [287, 389] on img at bounding box center [281, 392] width 65 height 51
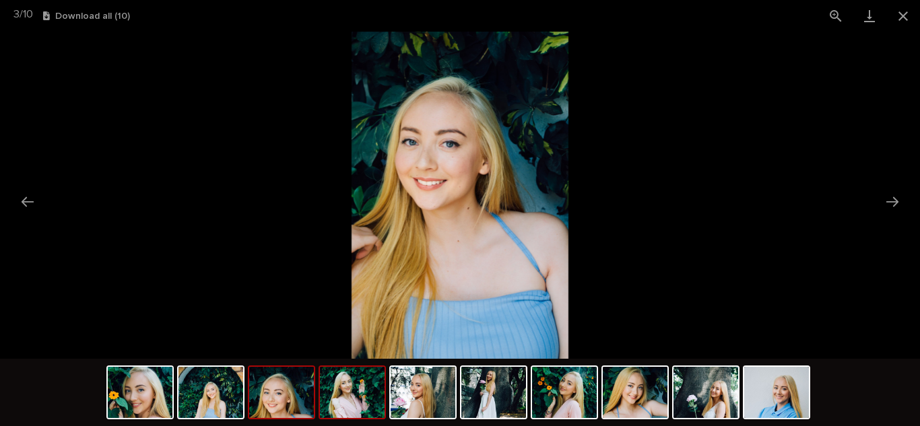
click at [368, 400] on img at bounding box center [352, 392] width 65 height 51
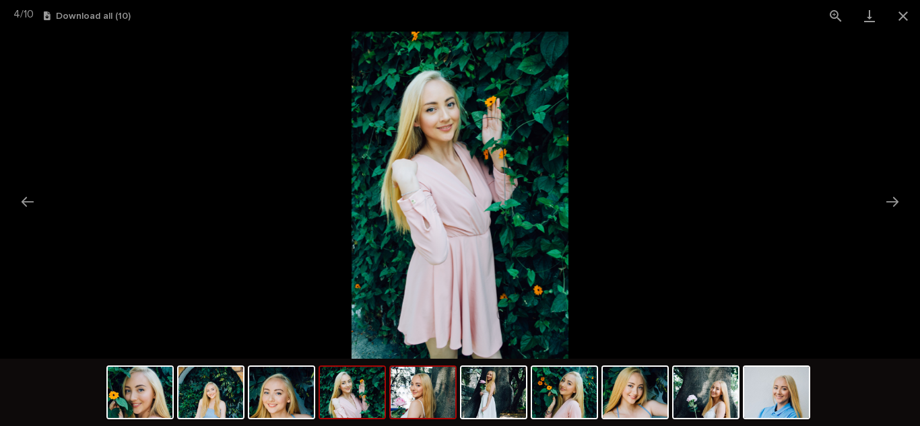
click at [440, 405] on img at bounding box center [423, 392] width 65 height 51
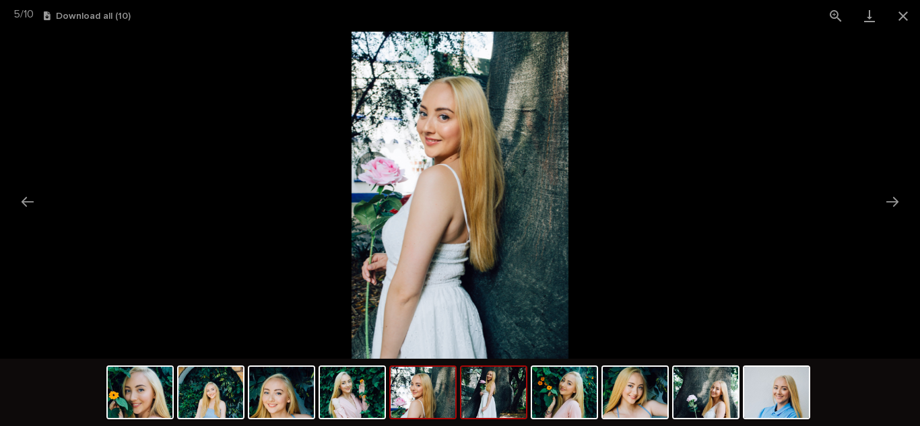
click at [493, 401] on img at bounding box center [493, 392] width 65 height 51
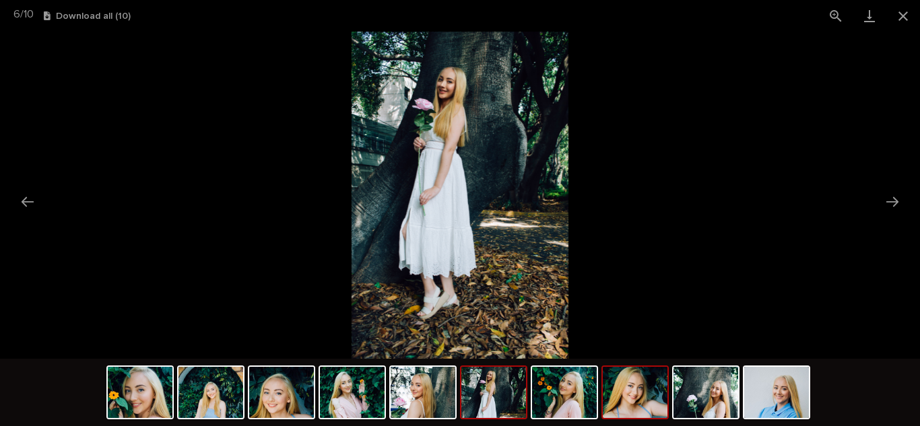
click at [638, 398] on img at bounding box center [635, 392] width 65 height 51
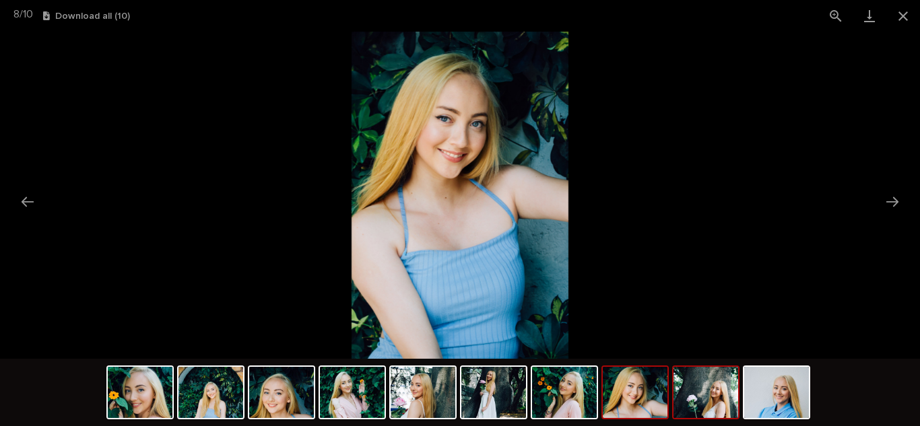
click at [708, 395] on img at bounding box center [706, 392] width 65 height 51
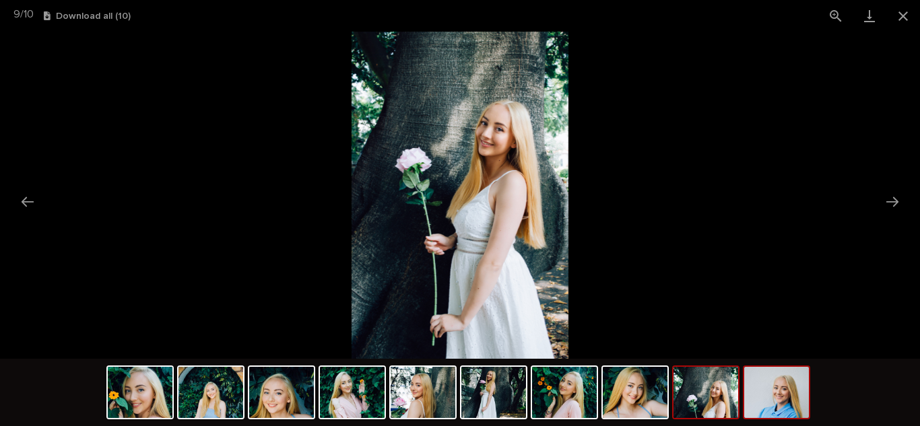
click at [783, 397] on img at bounding box center [776, 392] width 65 height 51
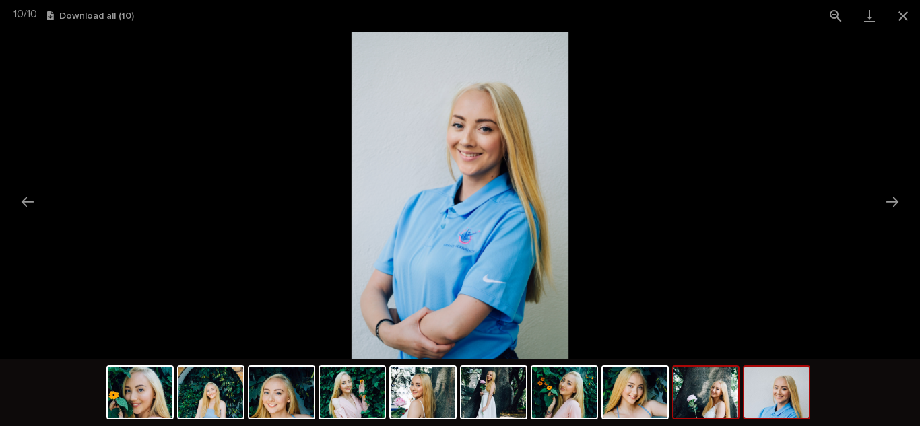
click at [703, 397] on img at bounding box center [706, 392] width 65 height 51
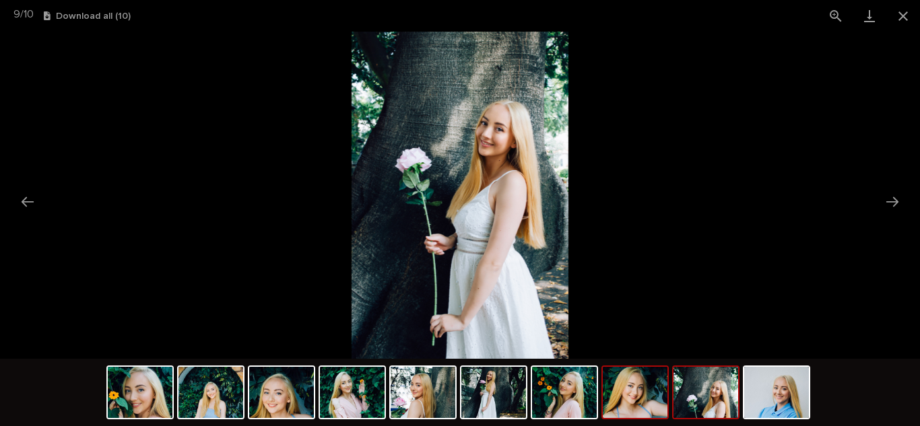
click at [645, 388] on img at bounding box center [635, 392] width 65 height 51
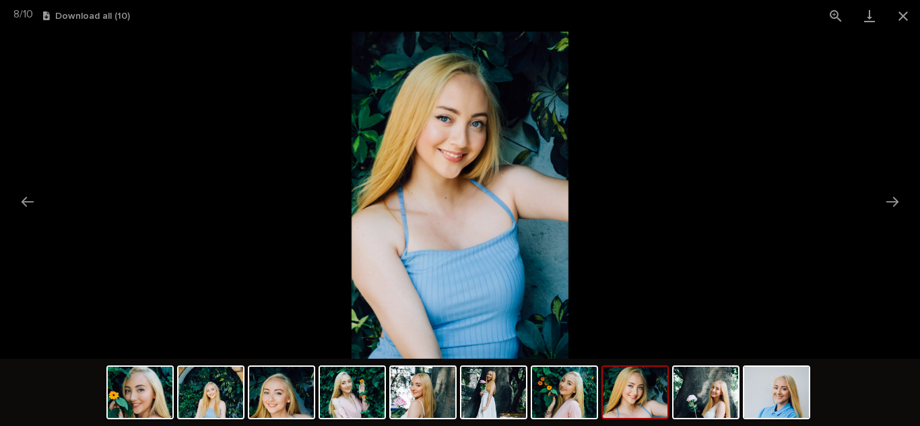
click at [438, 115] on img at bounding box center [460, 195] width 217 height 327
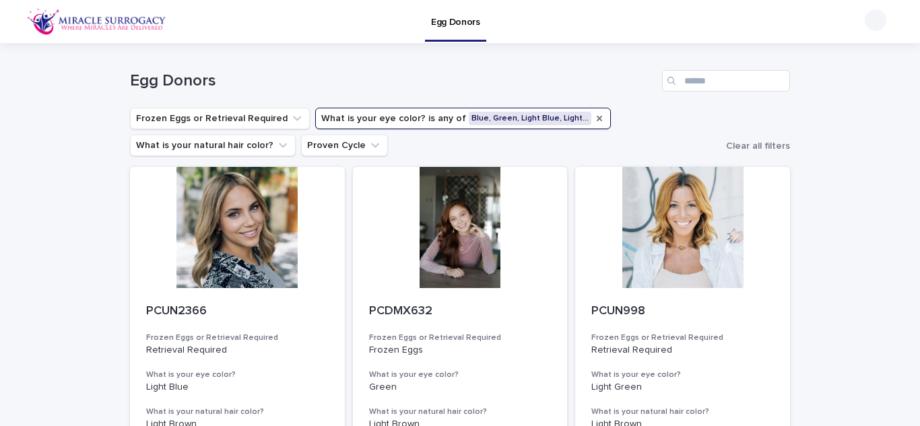
click at [597, 119] on icon "What is your eye color?" at bounding box center [599, 118] width 5 height 5
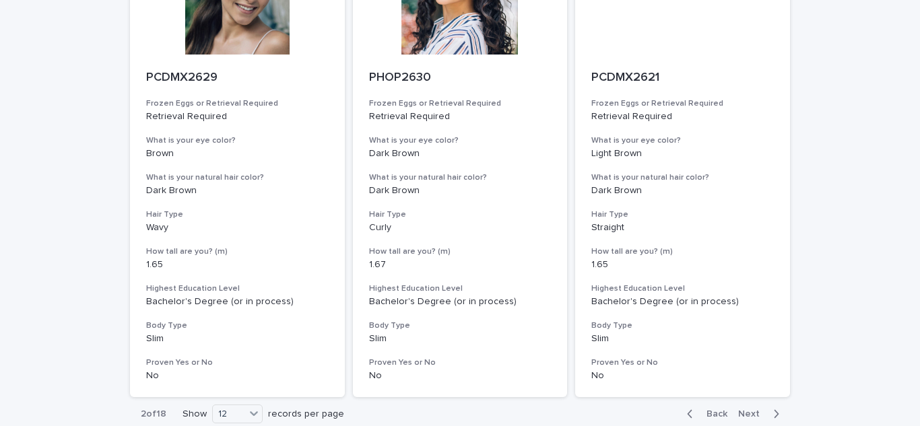
scroll to position [1735, 0]
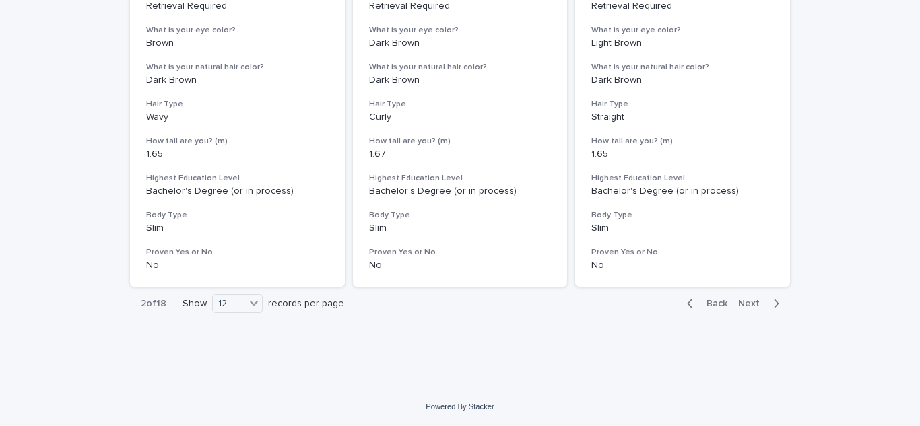
click at [744, 299] on span "Next" at bounding box center [753, 303] width 30 height 9
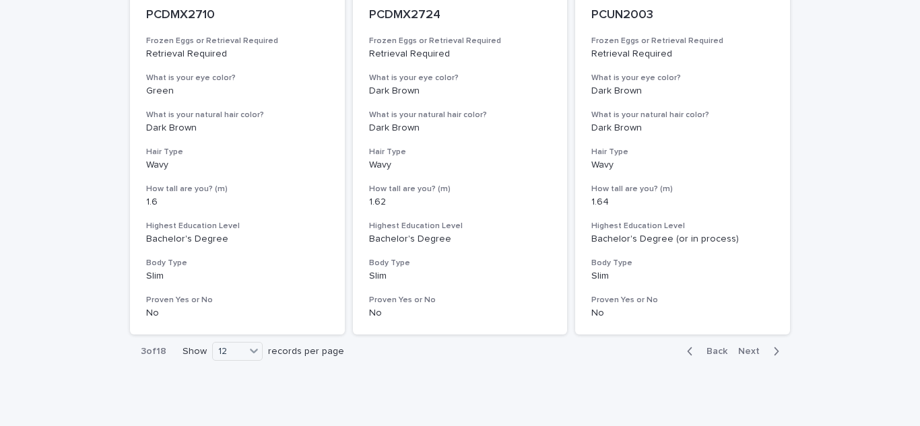
scroll to position [1735, 0]
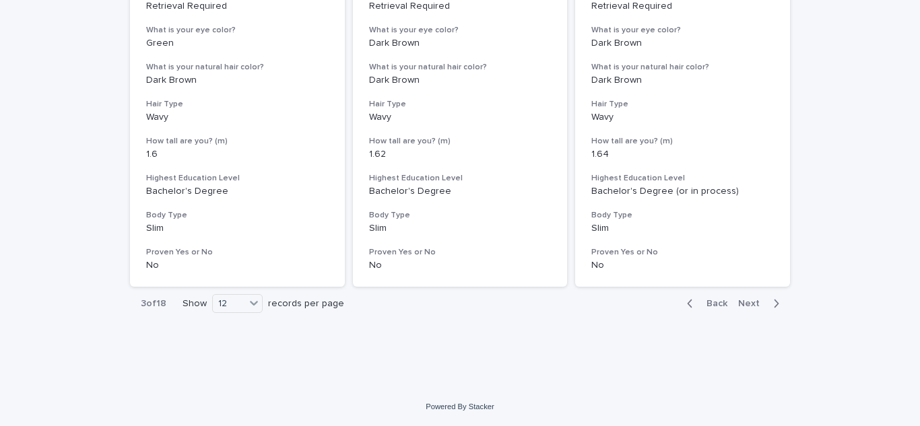
click at [744, 299] on span "Next" at bounding box center [753, 303] width 30 height 9
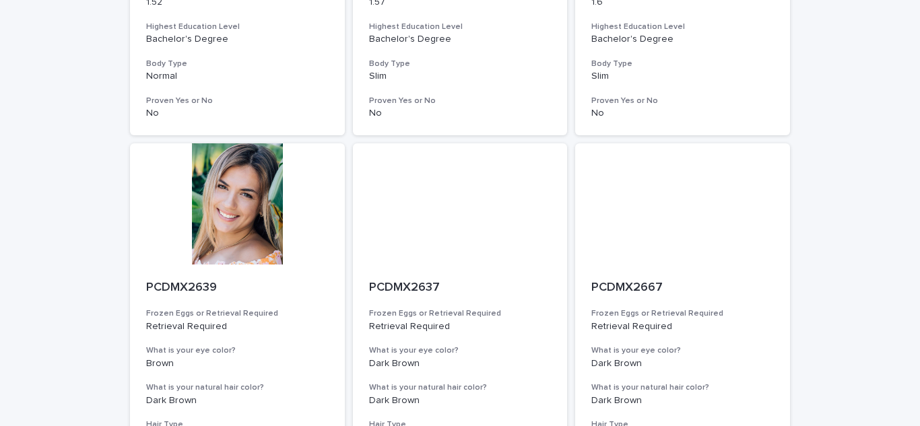
scroll to position [1735, 0]
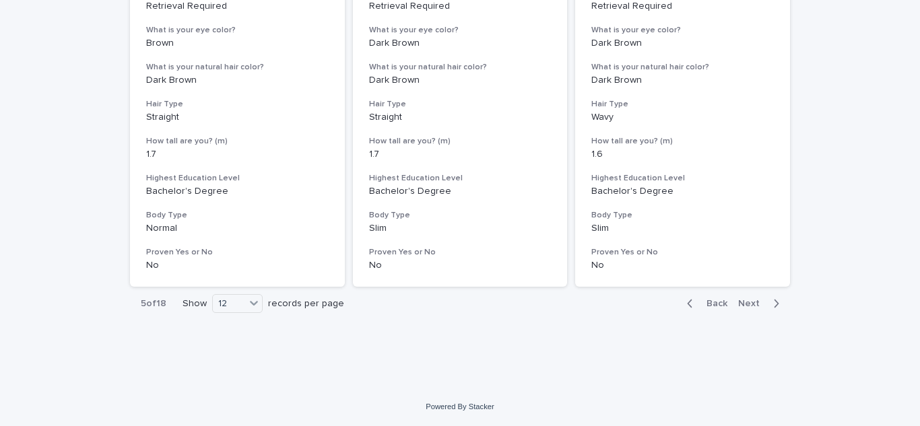
click at [748, 303] on span "Next" at bounding box center [753, 303] width 30 height 9
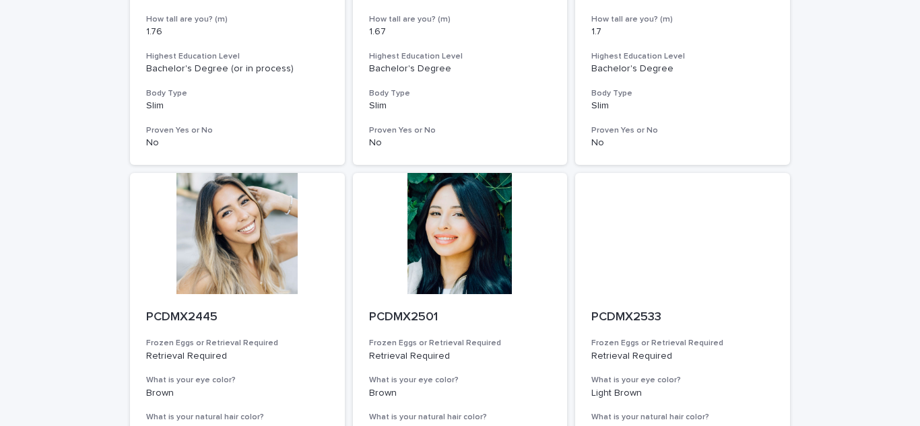
scroll to position [1735, 0]
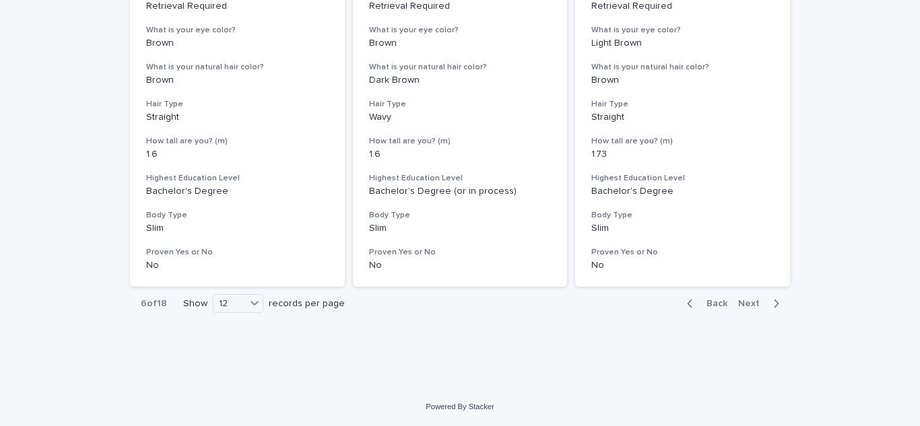
click at [748, 303] on span "Next" at bounding box center [753, 303] width 30 height 9
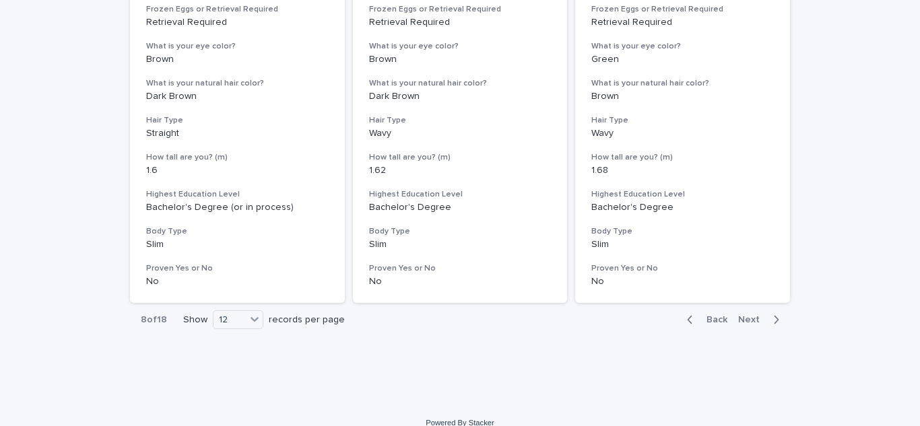
scroll to position [1735, 0]
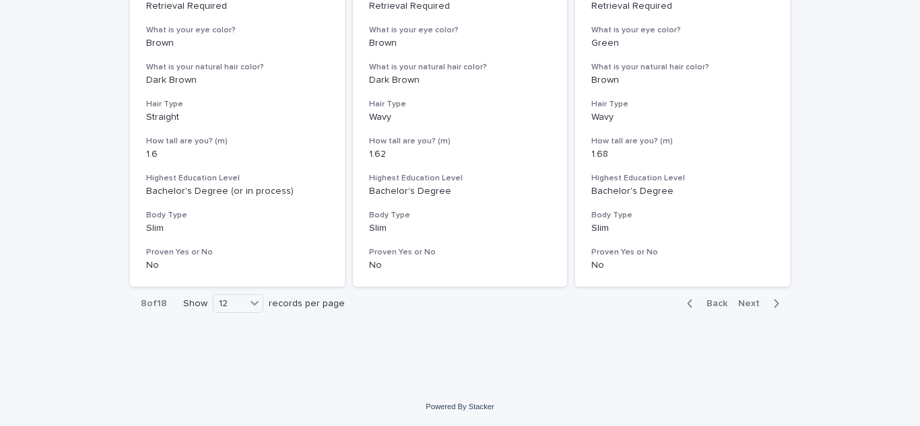
click at [753, 303] on span "Next" at bounding box center [753, 303] width 30 height 9
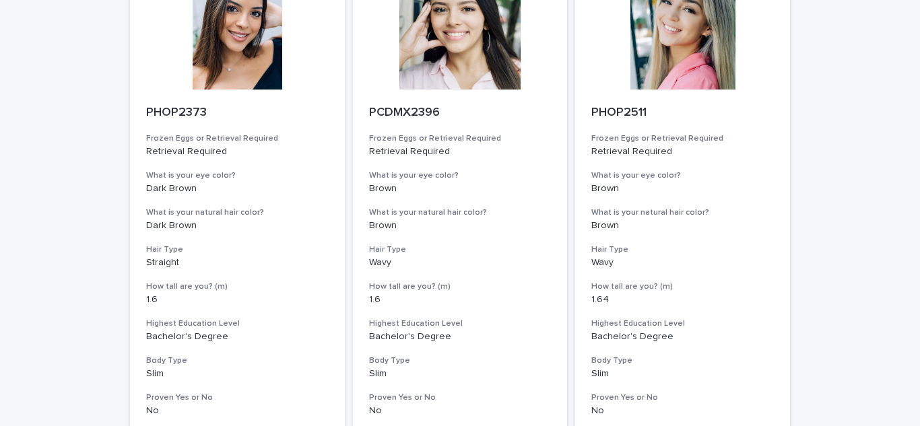
scroll to position [1735, 0]
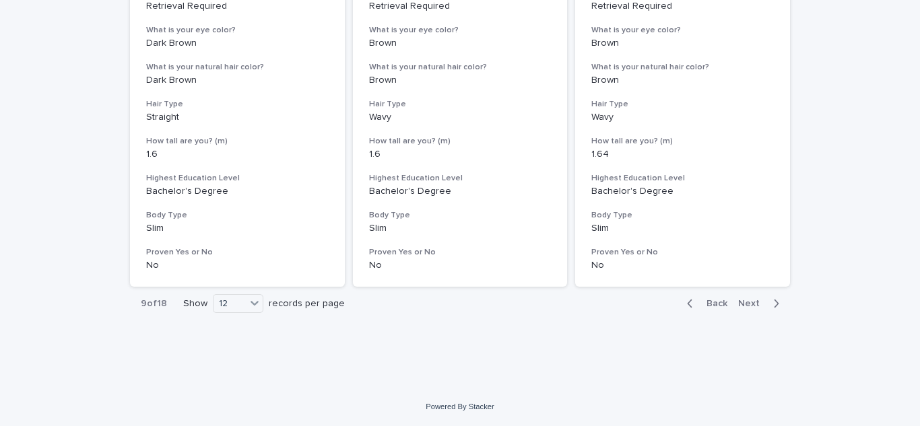
click at [753, 303] on span "Next" at bounding box center [753, 303] width 30 height 9
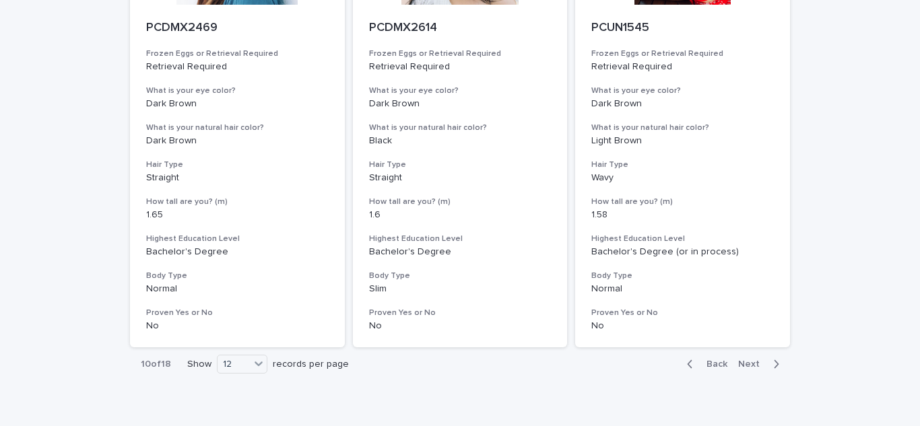
scroll to position [1735, 0]
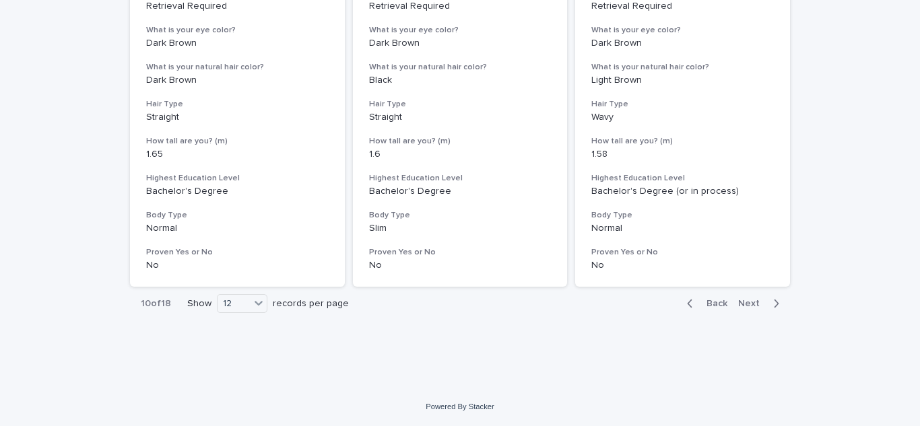
click at [744, 301] on span "Next" at bounding box center [753, 303] width 30 height 9
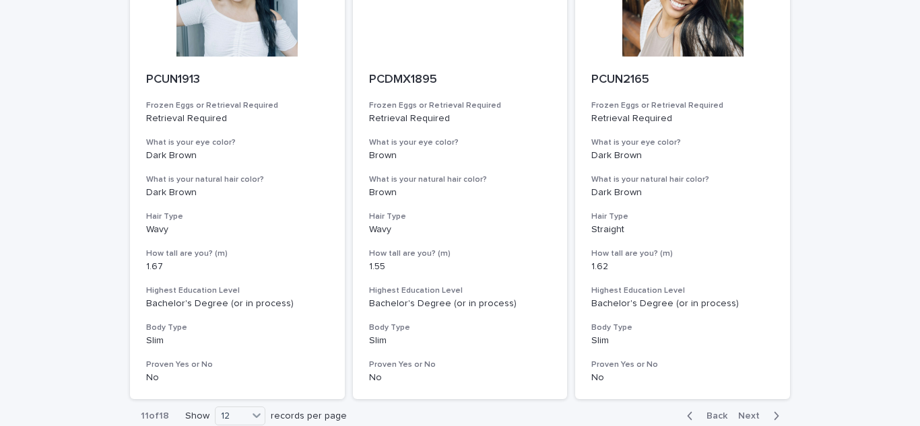
scroll to position [1735, 0]
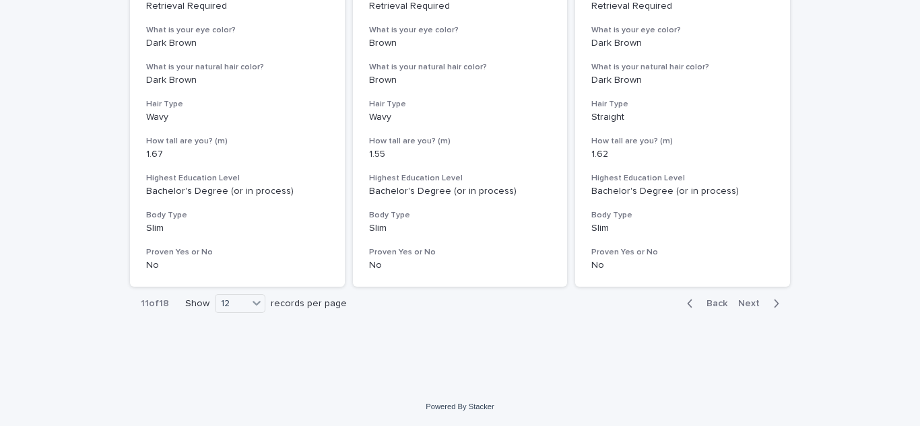
click at [754, 308] on span "Next" at bounding box center [753, 303] width 30 height 9
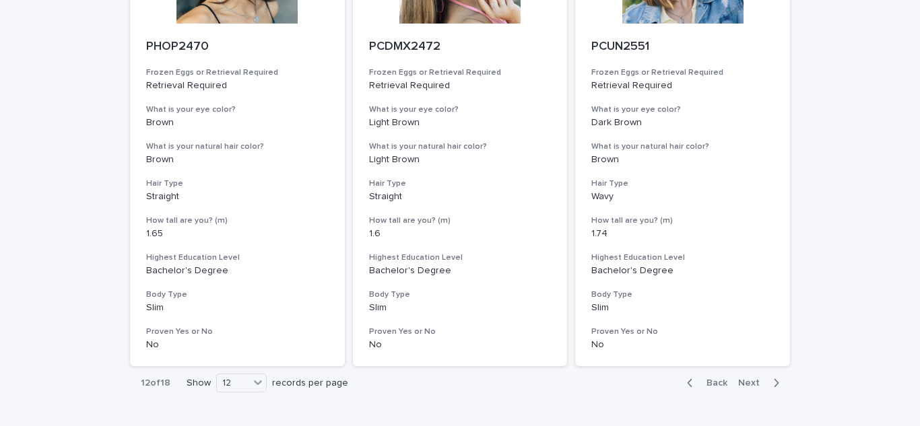
scroll to position [1735, 0]
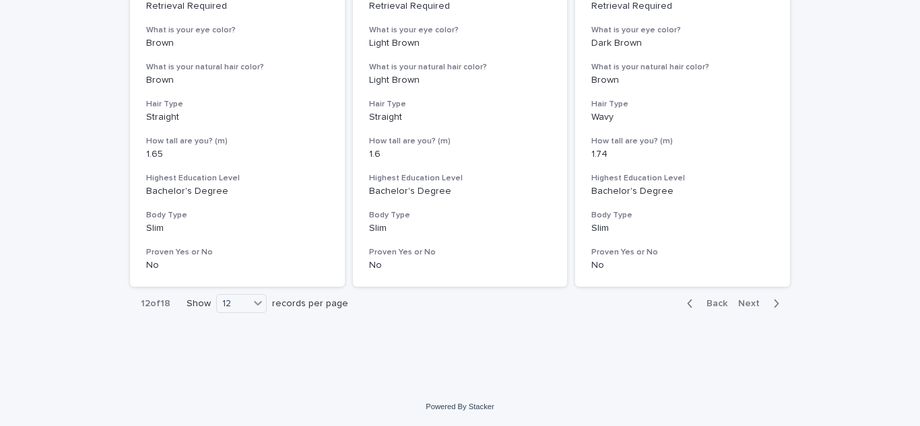
click at [754, 308] on span "Next" at bounding box center [753, 303] width 30 height 9
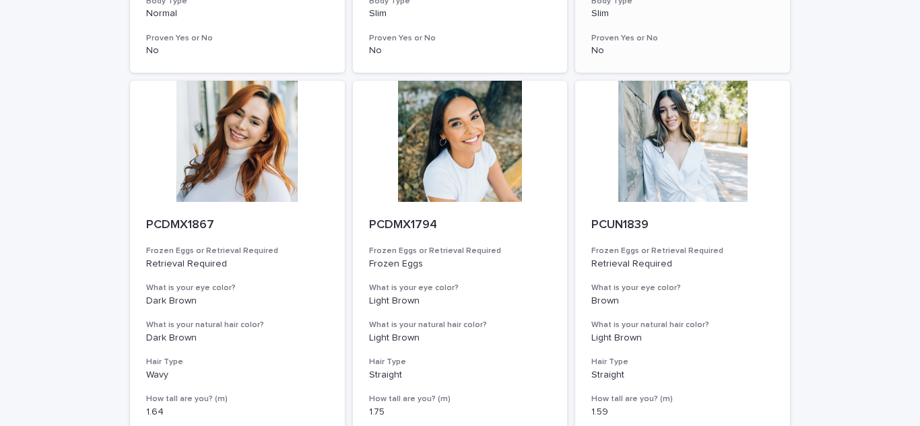
scroll to position [1735, 0]
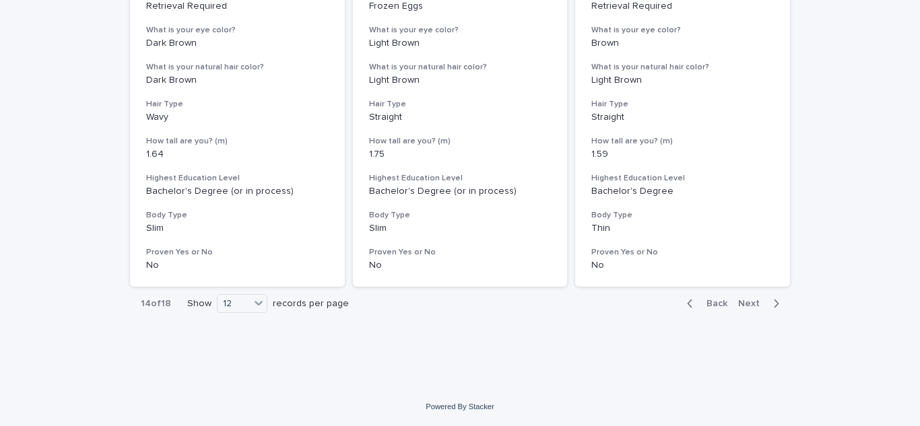
click at [756, 300] on span "Next" at bounding box center [753, 303] width 30 height 9
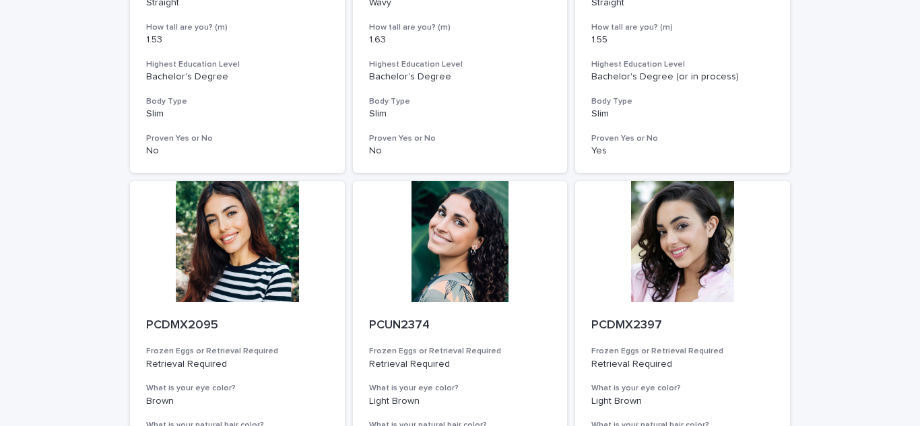
scroll to position [1735, 0]
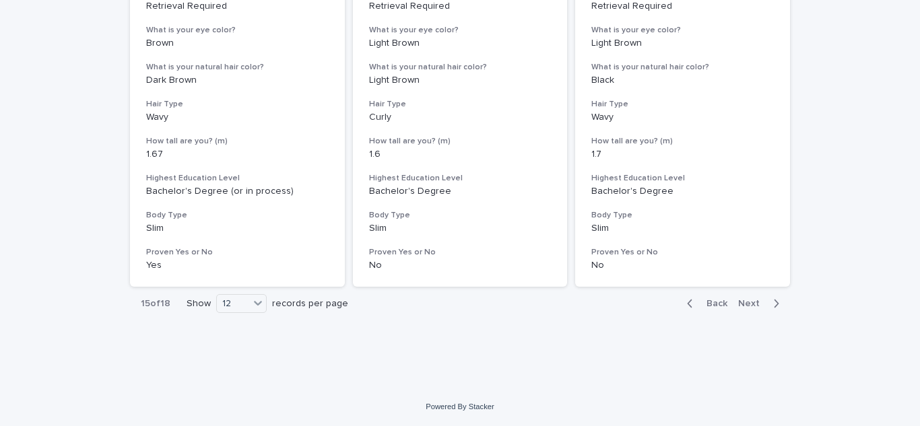
click at [748, 300] on span "Next" at bounding box center [753, 303] width 30 height 9
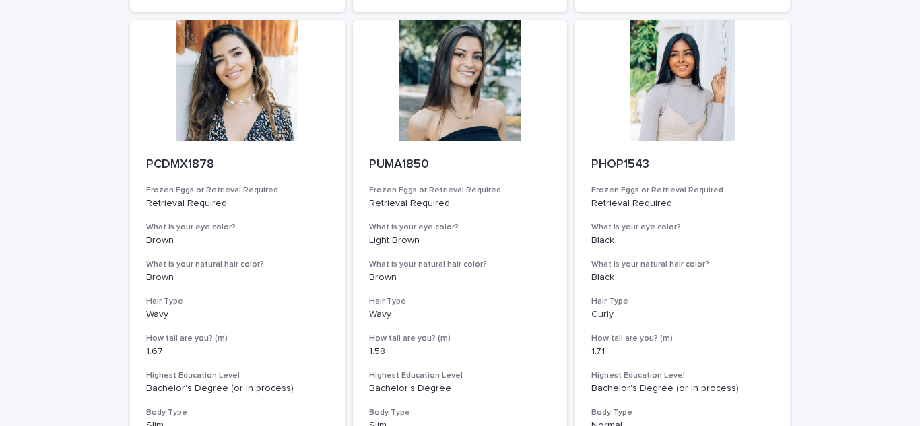
scroll to position [1735, 0]
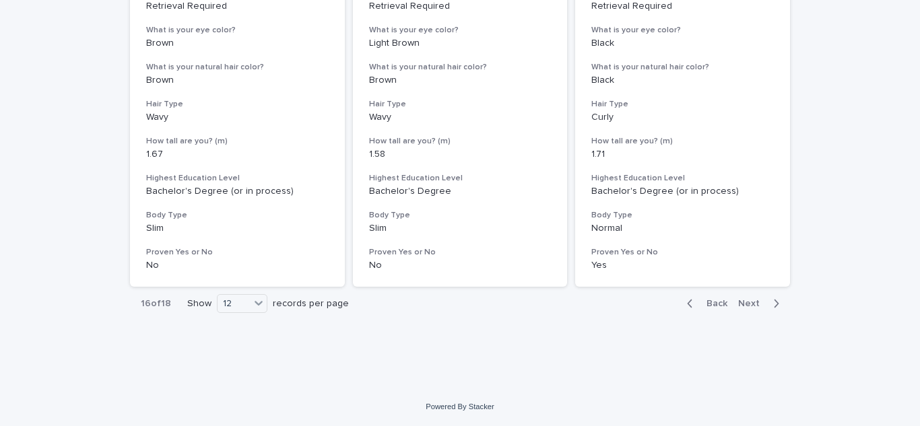
click at [753, 299] on span "Next" at bounding box center [753, 303] width 30 height 9
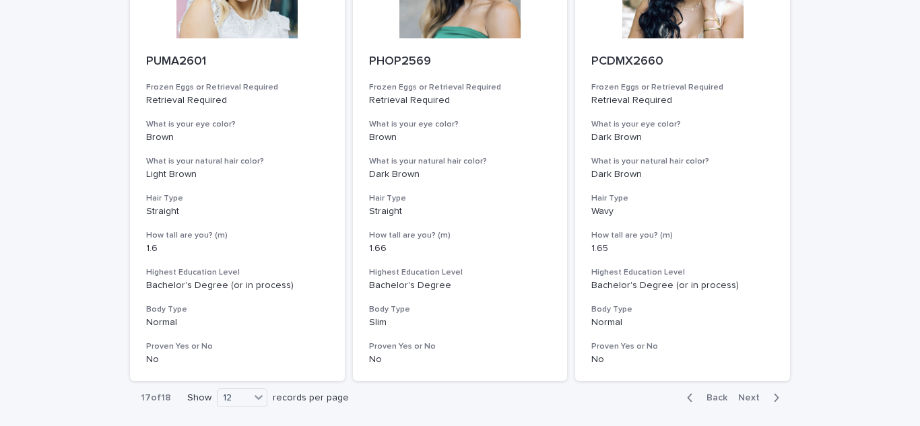
scroll to position [1735, 0]
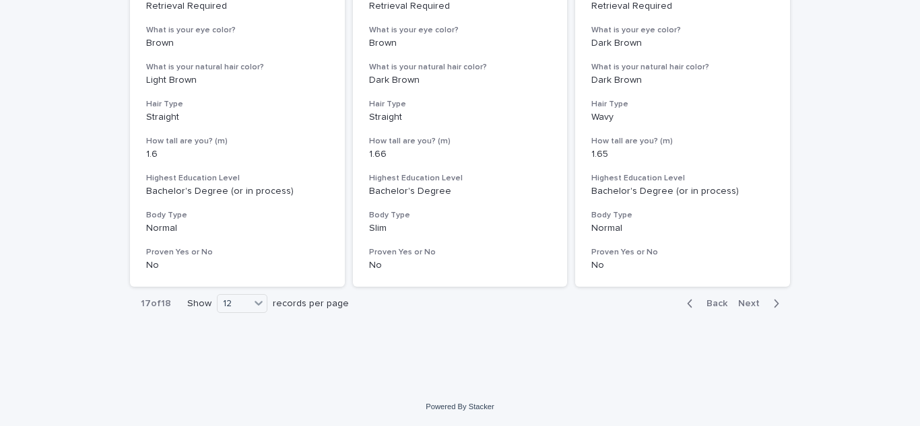
click at [747, 300] on span "Next" at bounding box center [753, 303] width 30 height 9
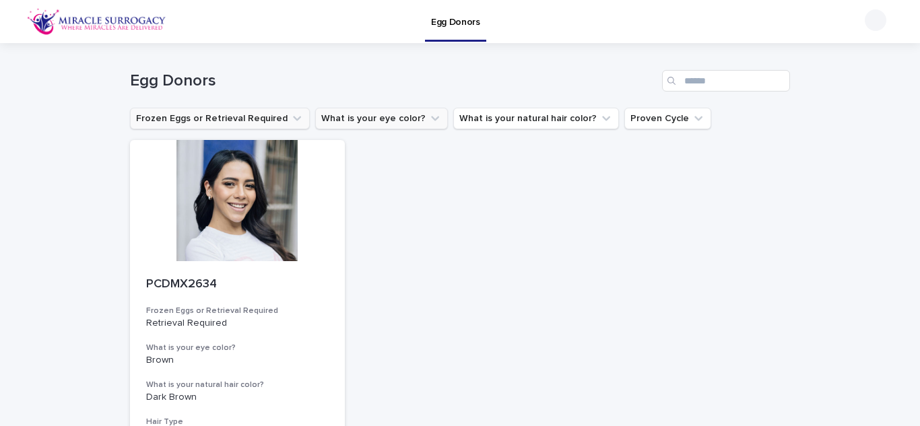
click at [290, 117] on icon "Frozen Eggs or Retrieval Required" at bounding box center [296, 118] width 13 height 13
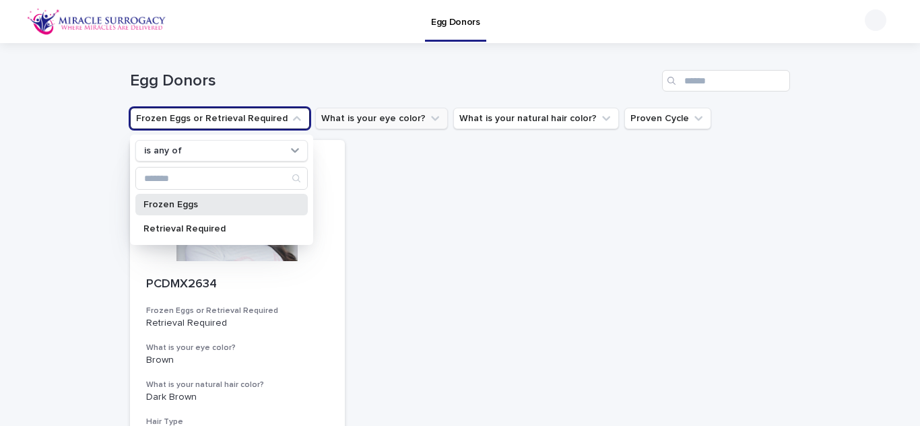
drag, startPoint x: 226, startPoint y: 211, endPoint x: 206, endPoint y: 207, distance: 20.6
click at [206, 207] on p "Frozen Eggs" at bounding box center [214, 204] width 143 height 9
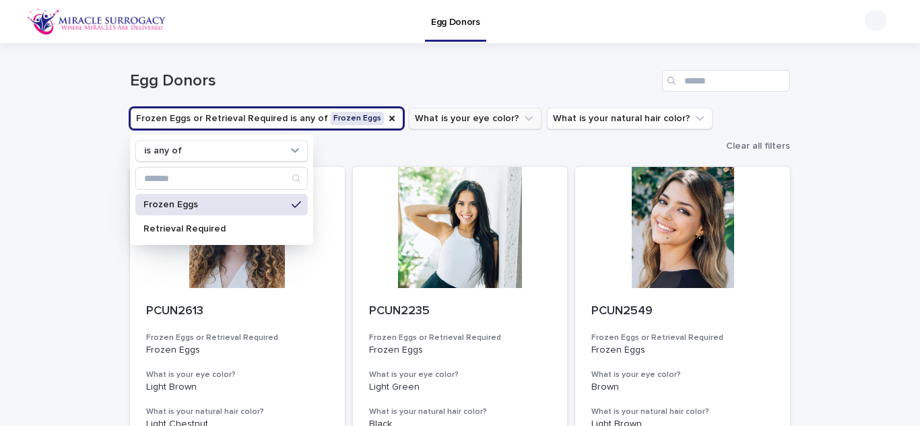
drag, startPoint x: 849, startPoint y: 218, endPoint x: 826, endPoint y: 65, distance: 154.7
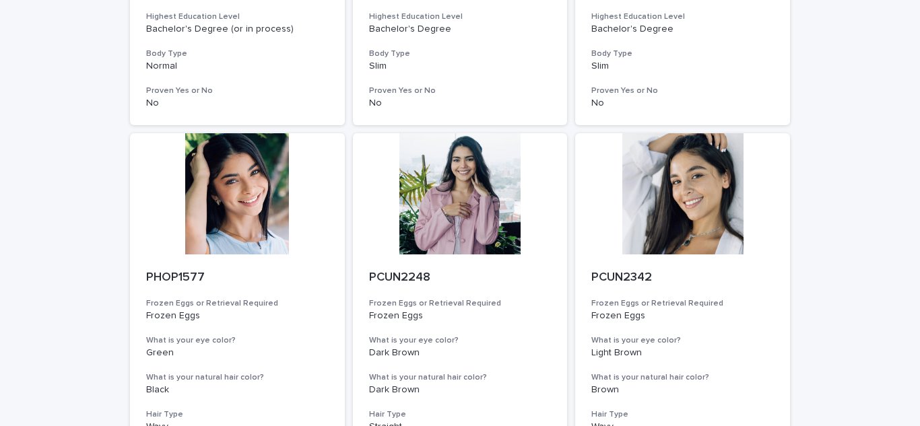
scroll to position [507, 0]
drag, startPoint x: 818, startPoint y: 355, endPoint x: 816, endPoint y: 328, distance: 27.0
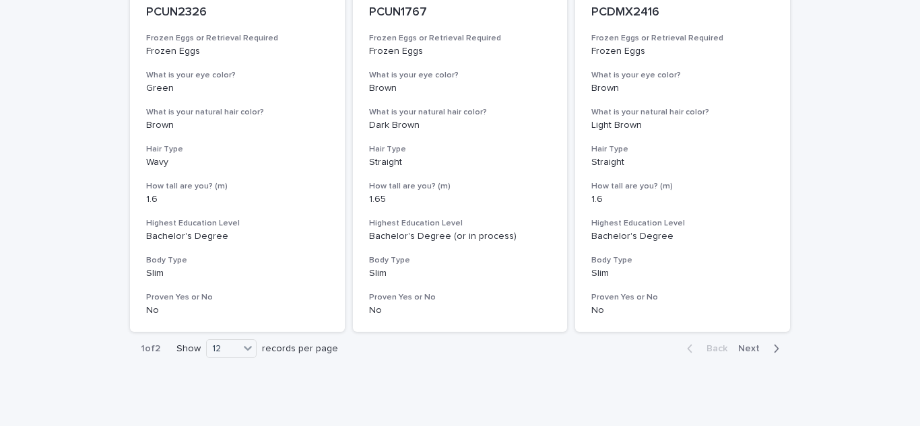
scroll to position [1762, 0]
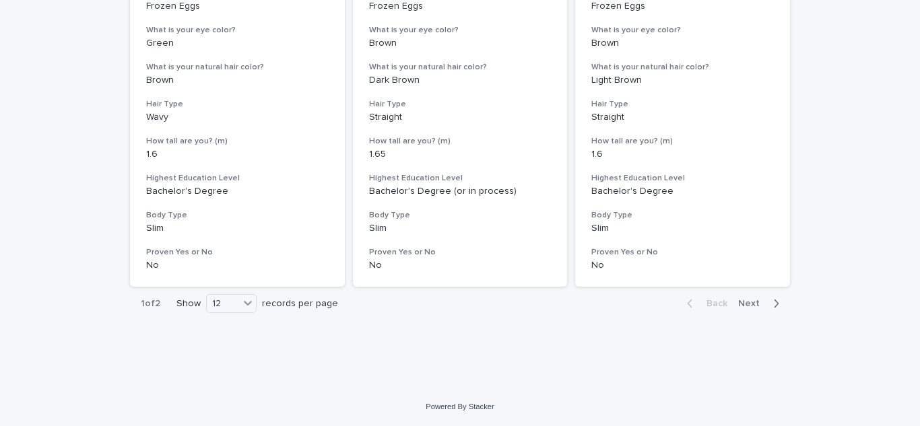
click at [762, 306] on span "Next" at bounding box center [753, 303] width 30 height 9
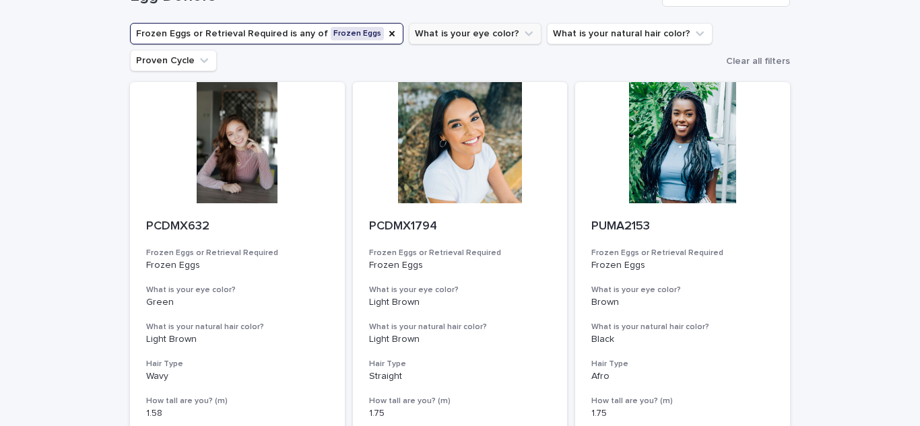
scroll to position [84, 0]
click at [267, 176] on div at bounding box center [237, 143] width 215 height 121
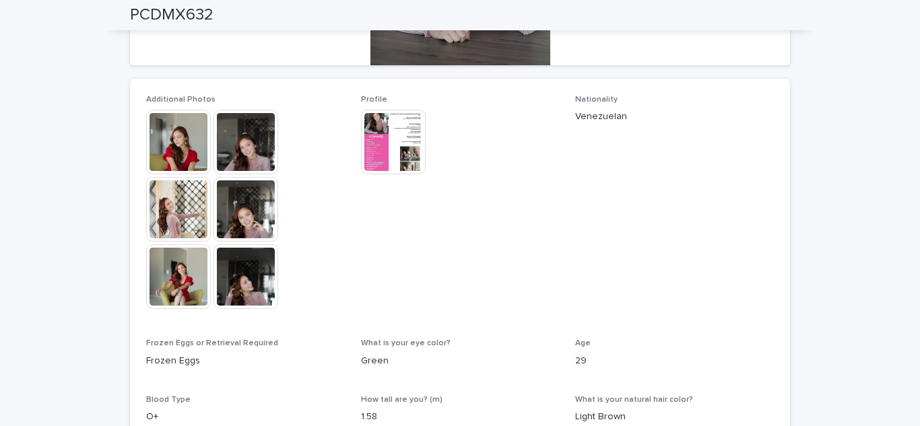
scroll to position [341, 0]
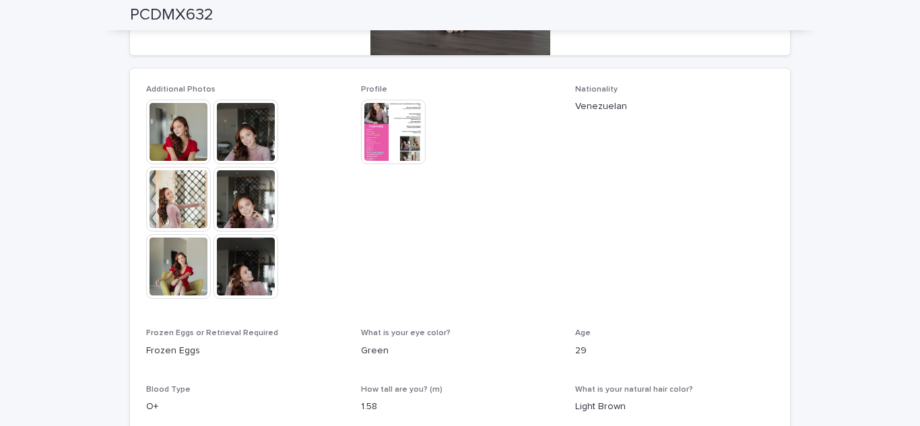
click at [384, 133] on img at bounding box center [393, 132] width 65 height 65
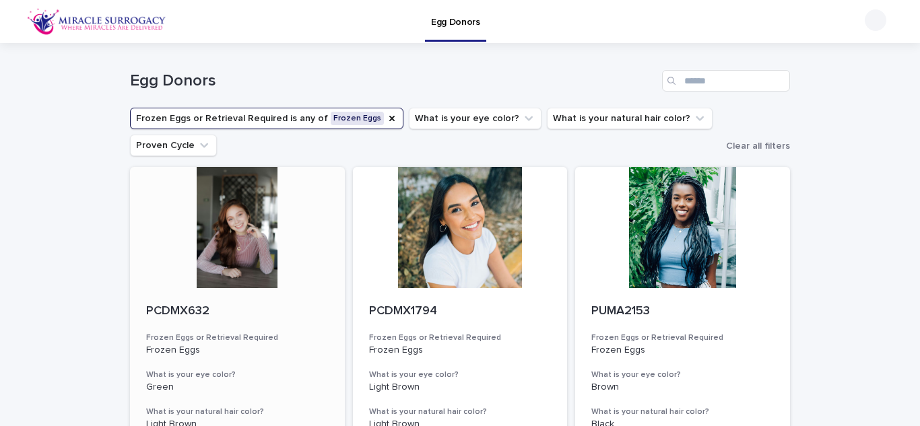
click at [244, 235] on div at bounding box center [237, 227] width 215 height 121
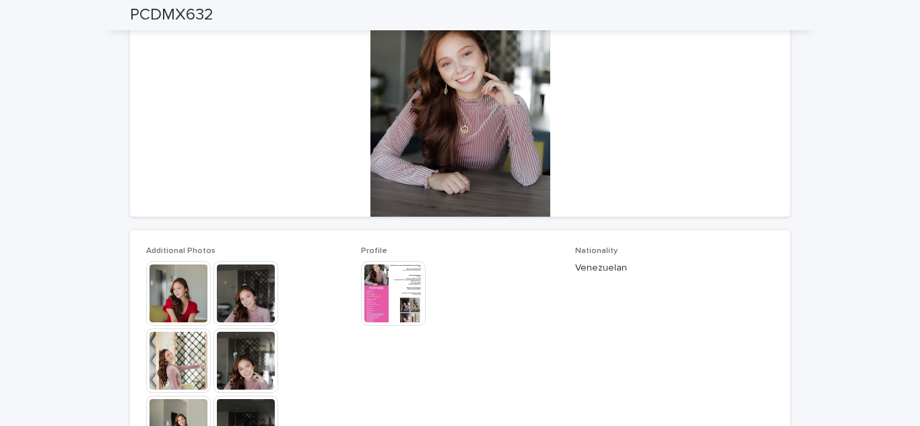
scroll to position [180, 0]
click at [182, 283] on img at bounding box center [178, 293] width 65 height 65
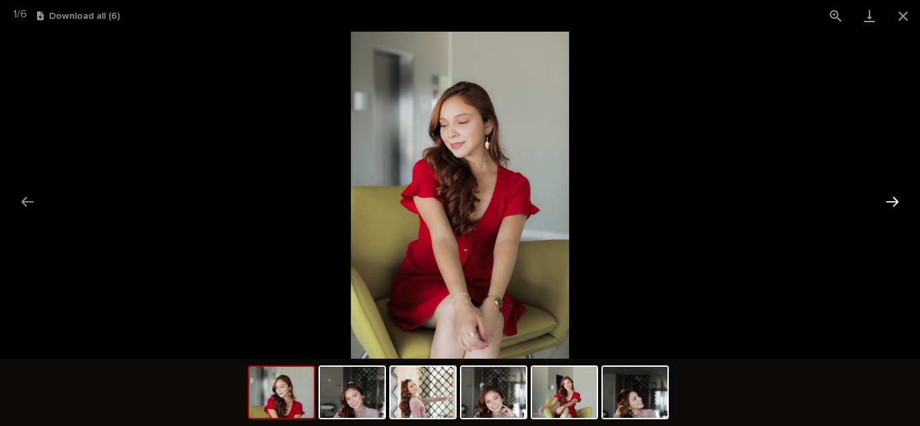
click at [890, 203] on button "Next slide" at bounding box center [892, 202] width 28 height 26
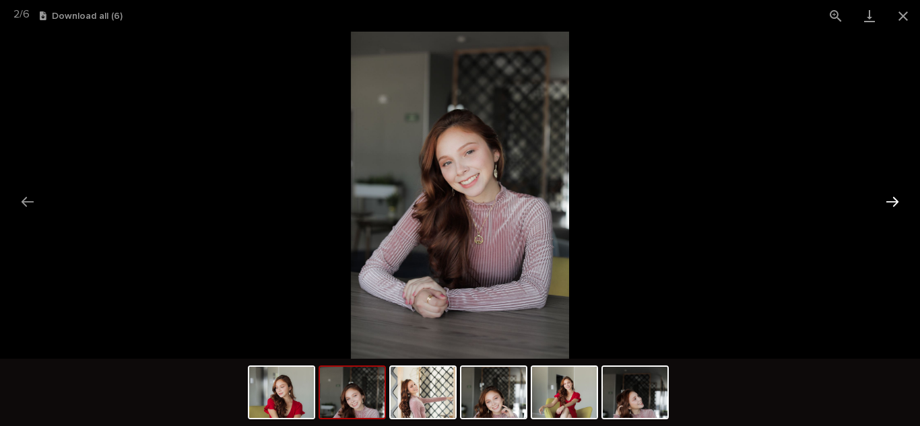
click at [890, 203] on button "Next slide" at bounding box center [892, 202] width 28 height 26
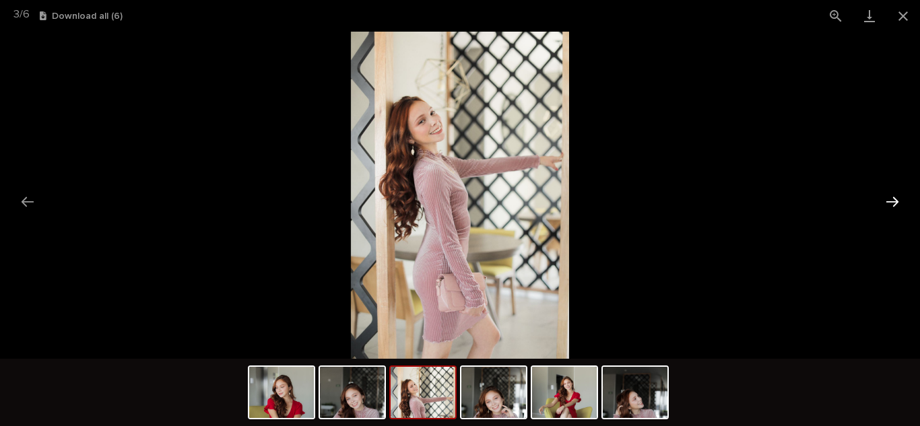
click at [890, 203] on button "Next slide" at bounding box center [892, 202] width 28 height 26
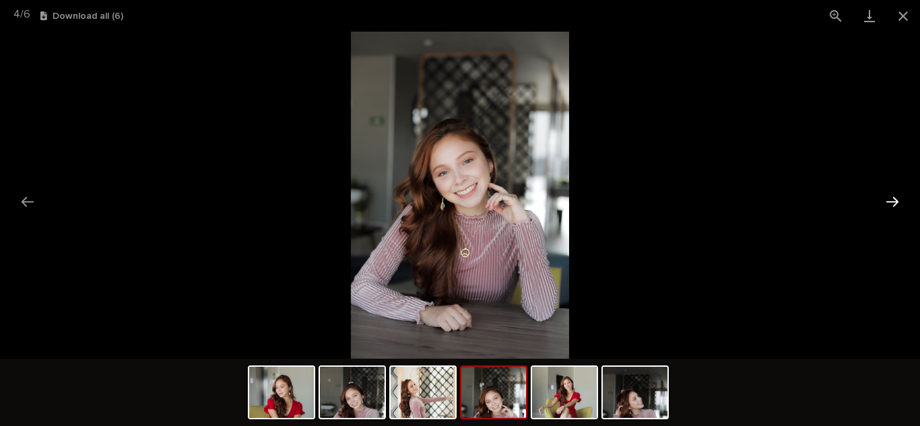
click at [890, 203] on button "Next slide" at bounding box center [892, 202] width 28 height 26
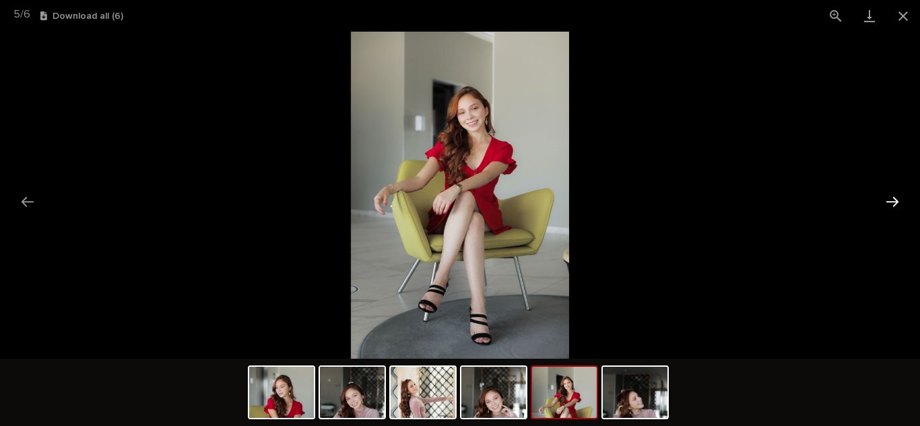
click at [890, 203] on button "Next slide" at bounding box center [892, 202] width 28 height 26
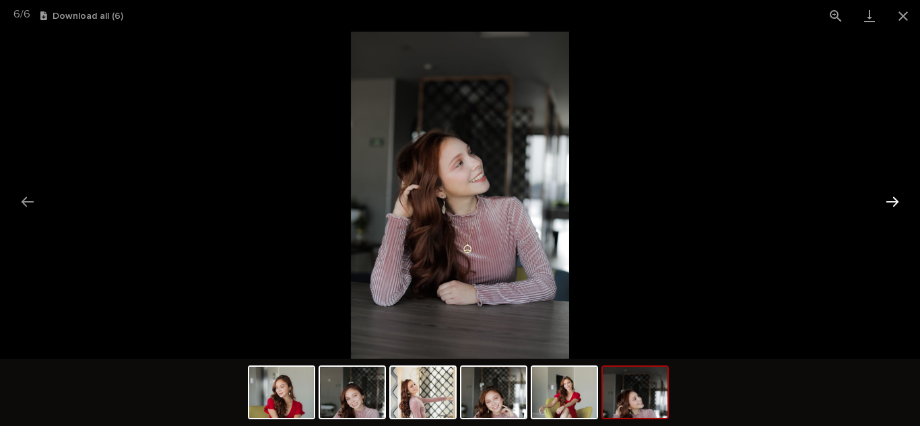
click at [890, 203] on button "Next slide" at bounding box center [892, 202] width 28 height 26
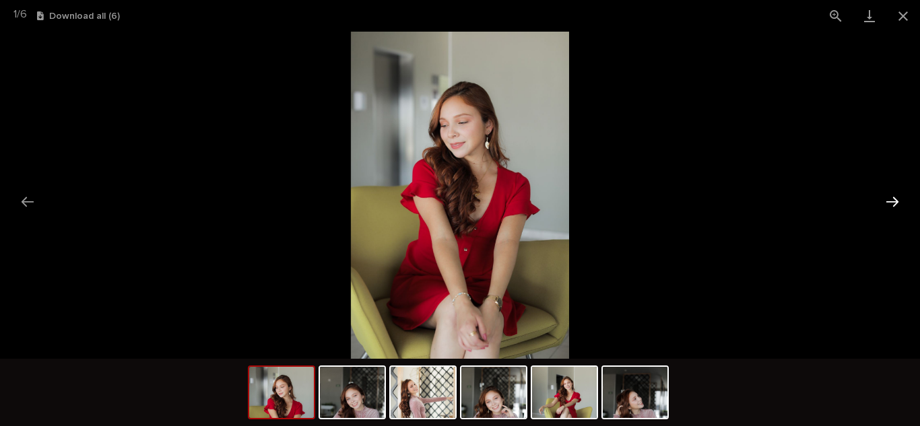
click at [890, 203] on button "Next slide" at bounding box center [892, 202] width 28 height 26
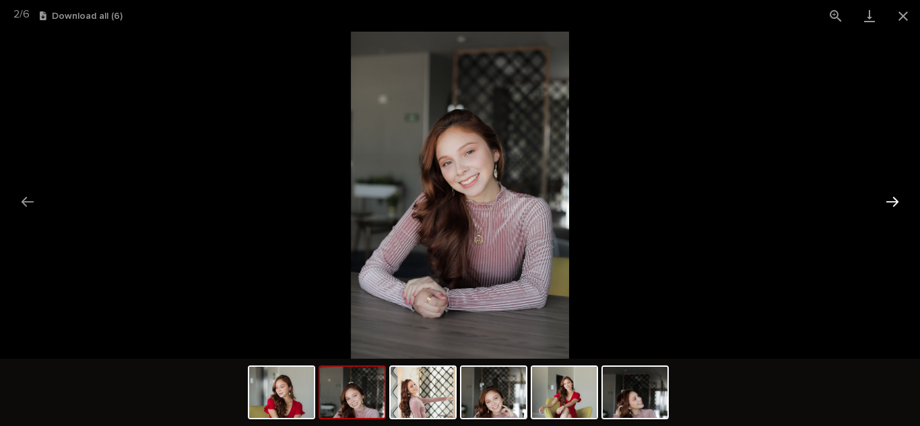
click at [890, 203] on button "Next slide" at bounding box center [892, 202] width 28 height 26
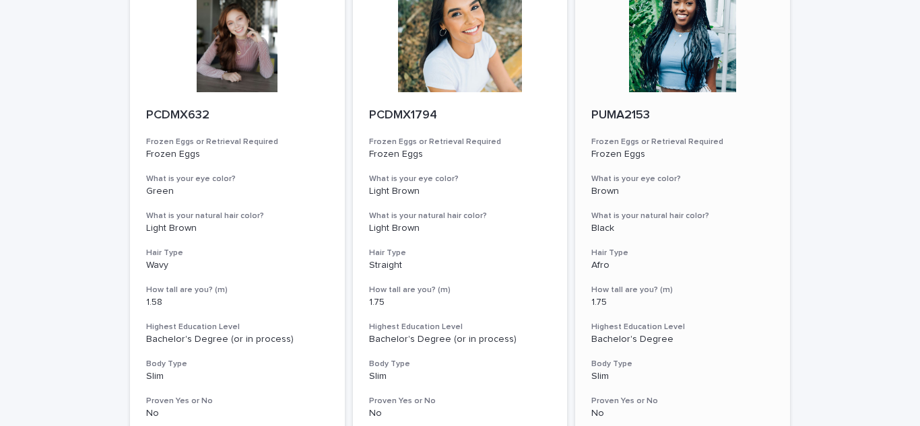
scroll to position [344, 0]
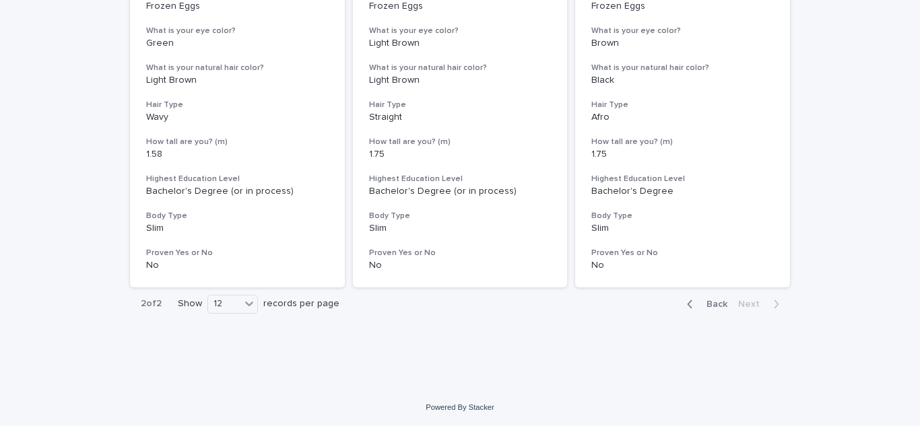
click at [698, 302] on span "Back" at bounding box center [712, 304] width 29 height 9
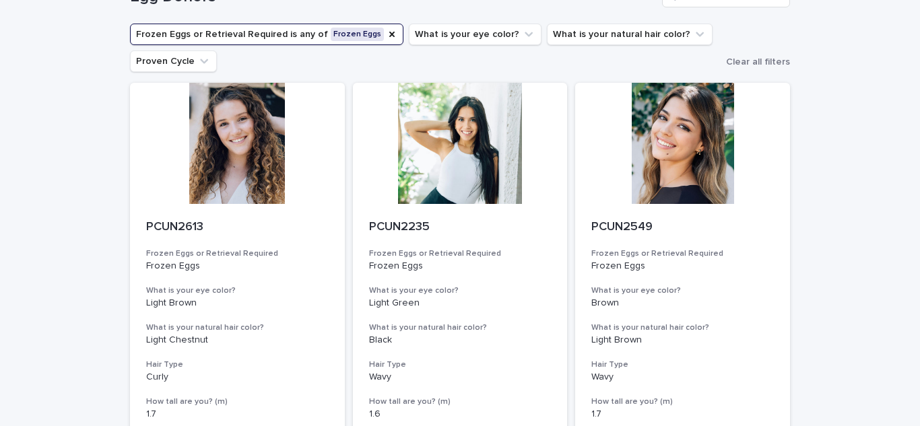
scroll to position [89, 0]
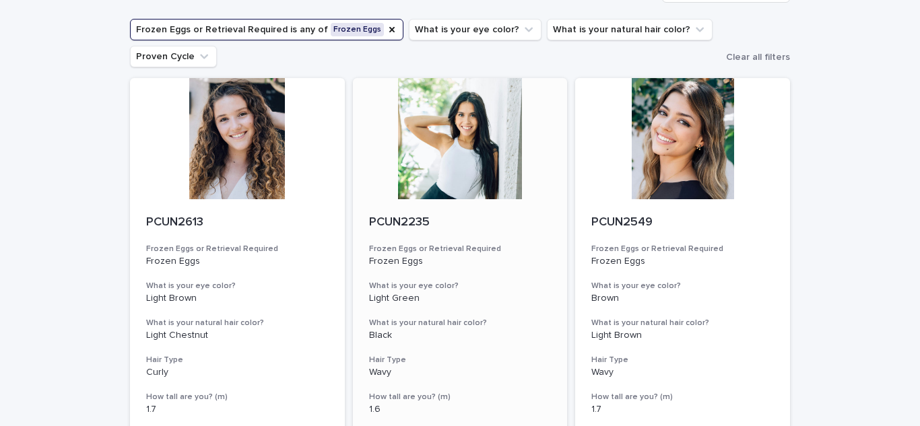
click at [478, 147] on div at bounding box center [460, 138] width 215 height 121
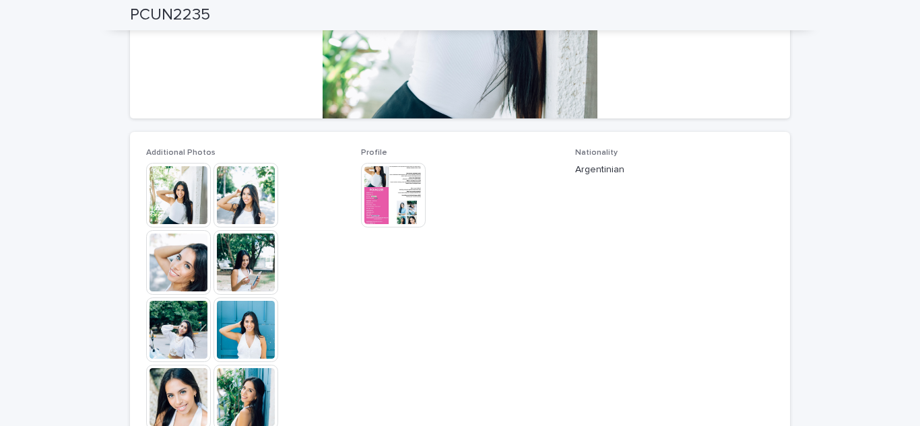
scroll to position [278, 0]
click at [175, 272] on img at bounding box center [178, 262] width 65 height 65
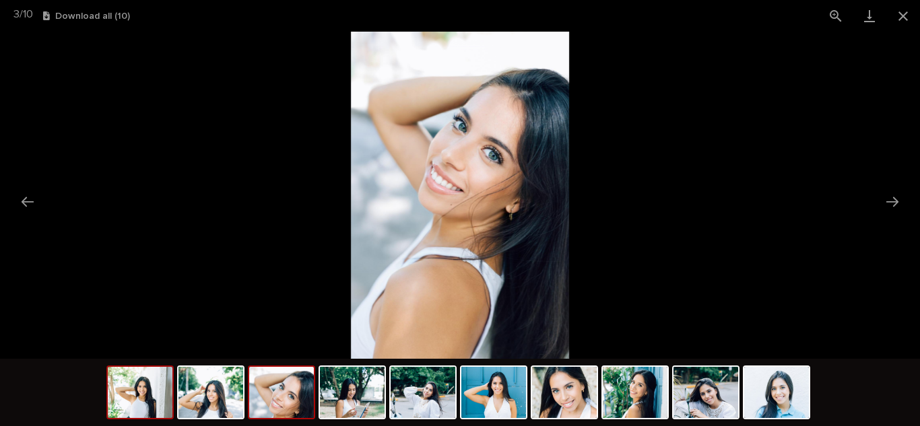
click at [146, 399] on img at bounding box center [140, 392] width 65 height 51
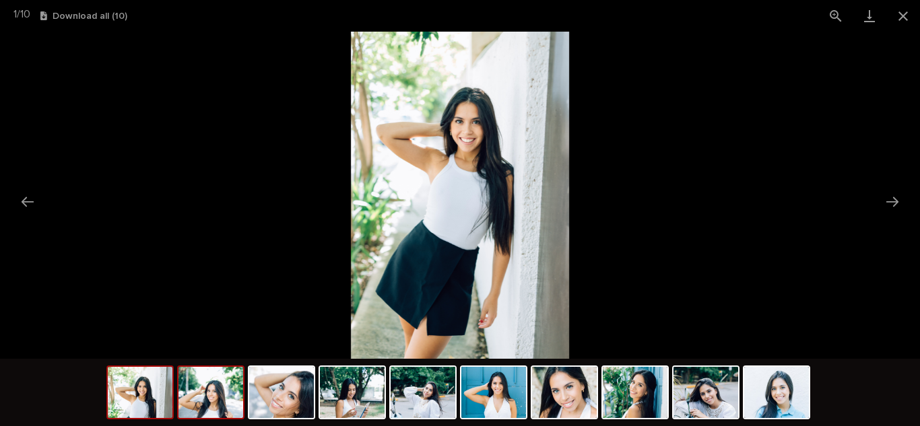
click at [199, 404] on img at bounding box center [210, 392] width 65 height 51
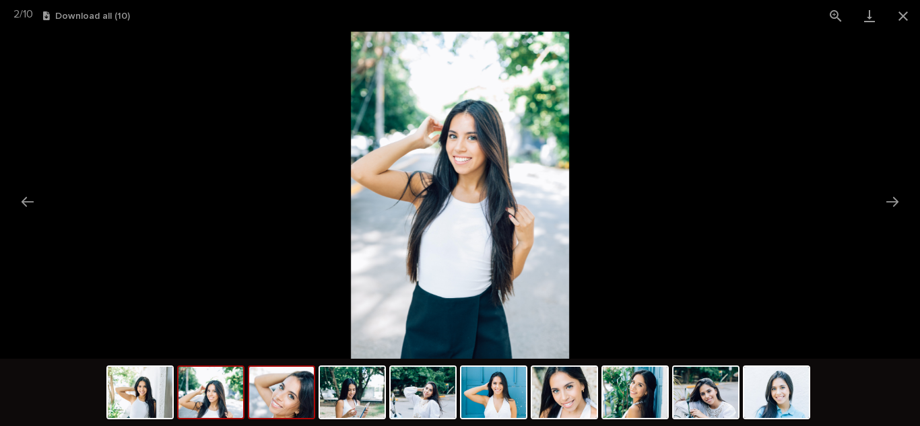
click at [273, 404] on img at bounding box center [281, 392] width 65 height 51
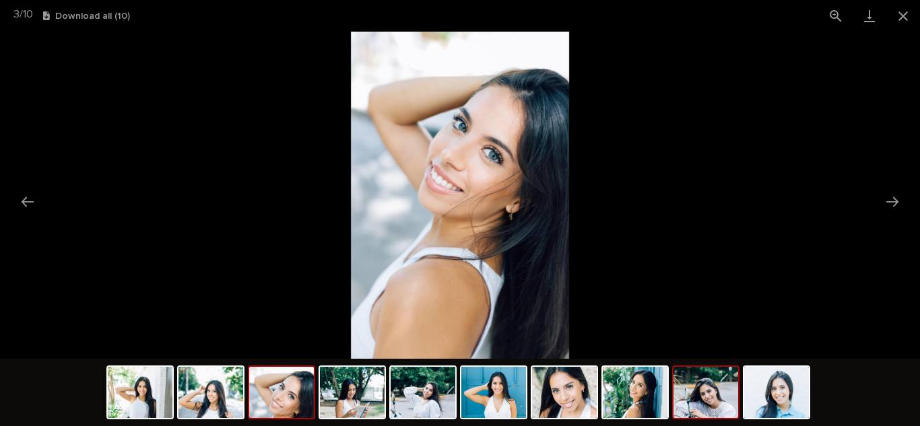
click at [729, 401] on img at bounding box center [706, 392] width 65 height 51
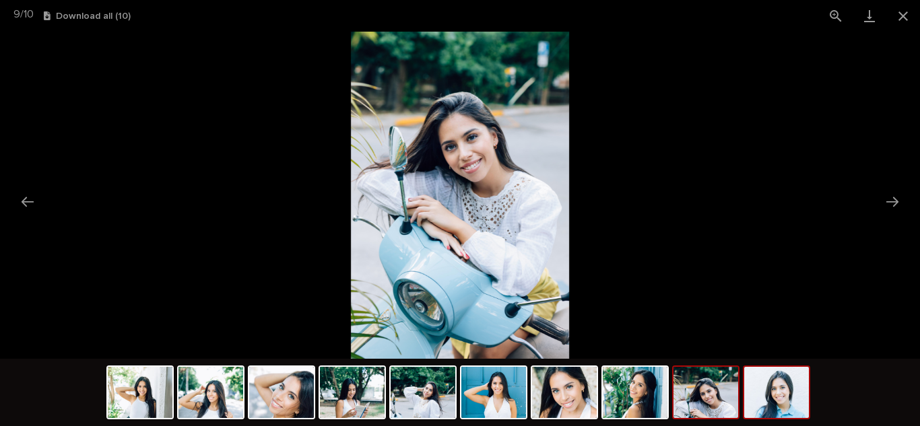
click at [788, 401] on img at bounding box center [776, 392] width 65 height 51
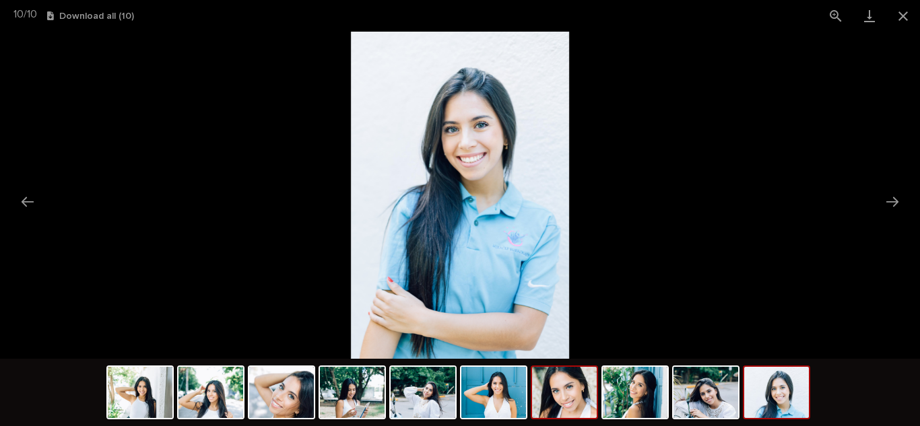
click at [575, 407] on img at bounding box center [564, 392] width 65 height 51
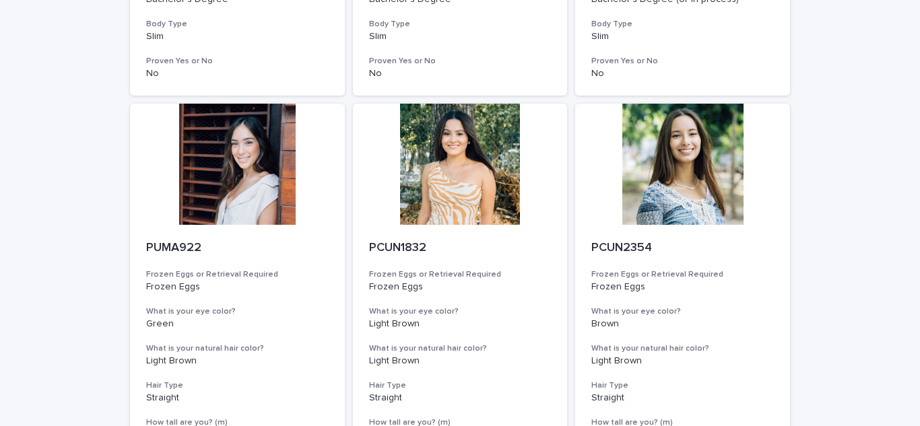
scroll to position [1049, 0]
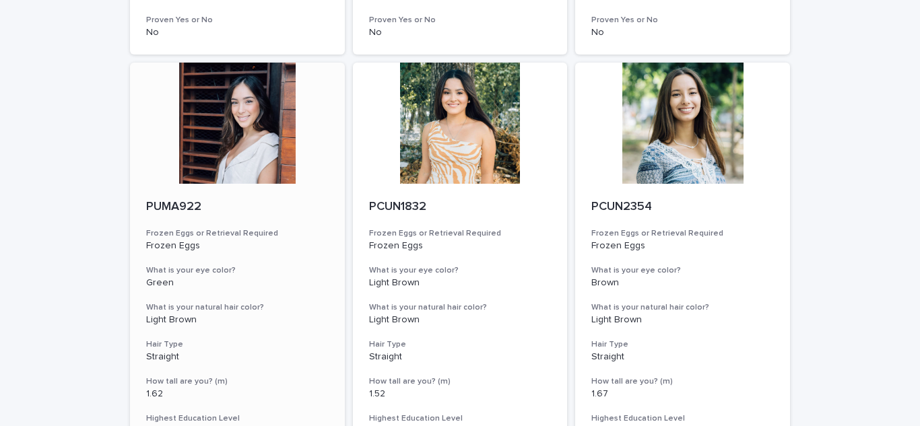
click at [251, 146] on div at bounding box center [237, 123] width 215 height 121
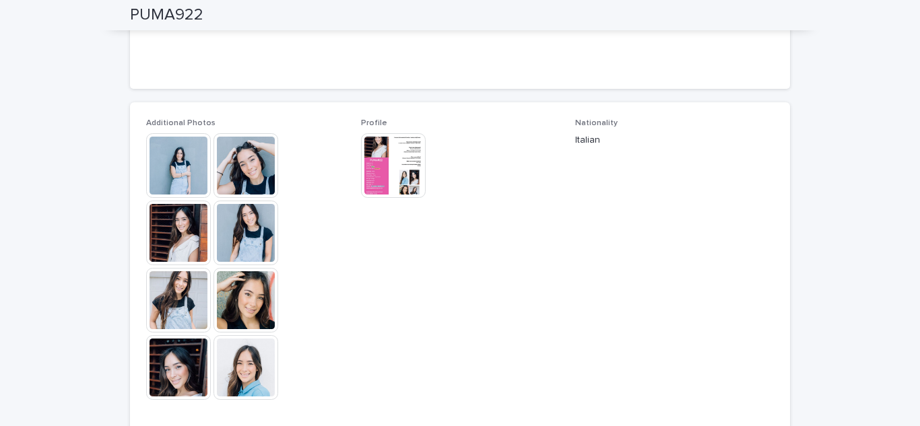
scroll to position [309, 0]
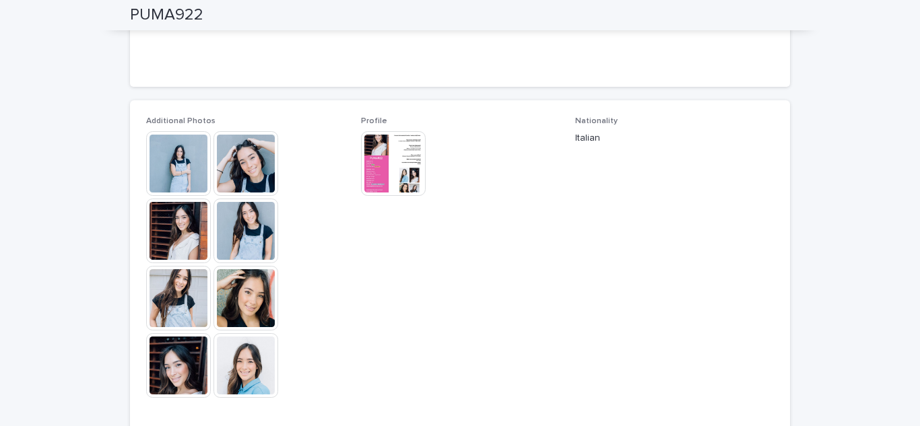
click at [191, 174] on img at bounding box center [178, 163] width 65 height 65
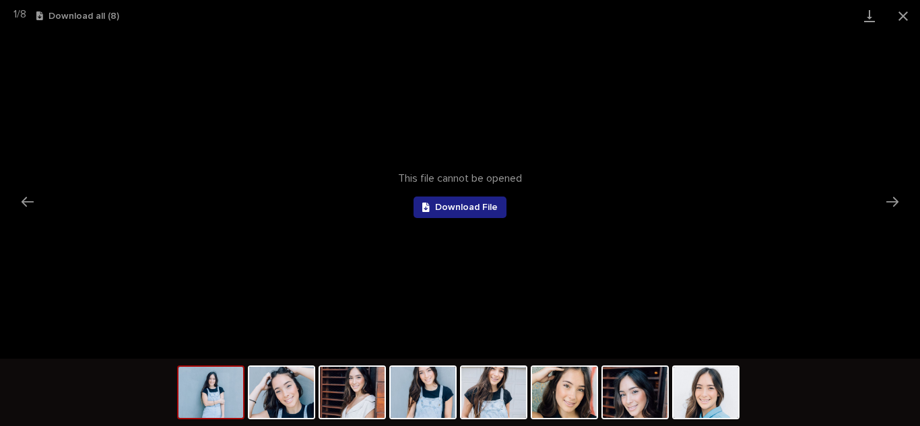
click at [232, 401] on img at bounding box center [210, 392] width 65 height 51
click at [906, 11] on button "Close gallery" at bounding box center [903, 16] width 34 height 32
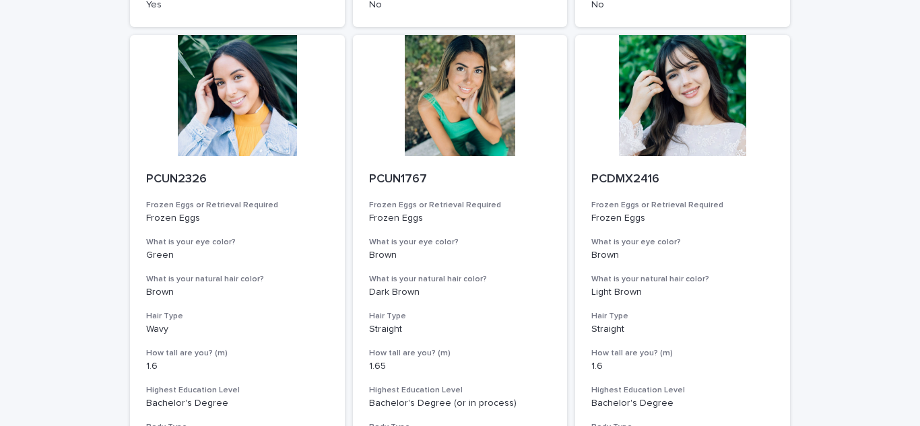
scroll to position [1550, 0]
click at [265, 102] on div at bounding box center [237, 94] width 215 height 121
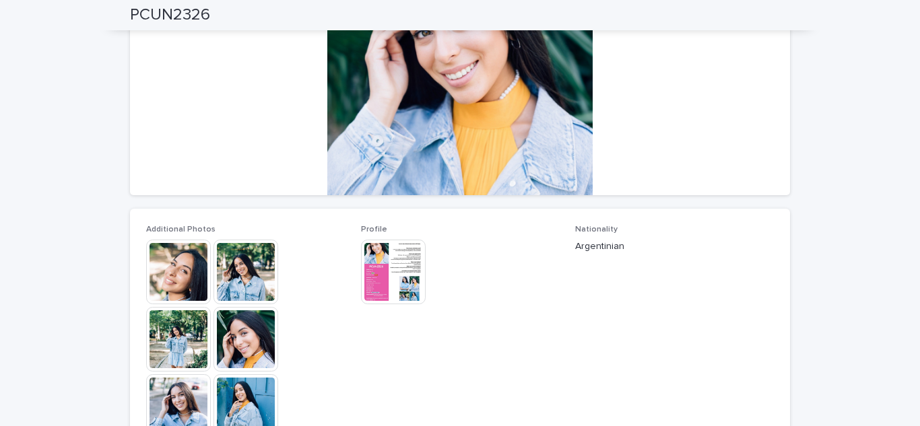
scroll to position [201, 0]
drag, startPoint x: 235, startPoint y: 335, endPoint x: 154, endPoint y: 270, distance: 104.0
click at [154, 270] on img at bounding box center [178, 271] width 65 height 65
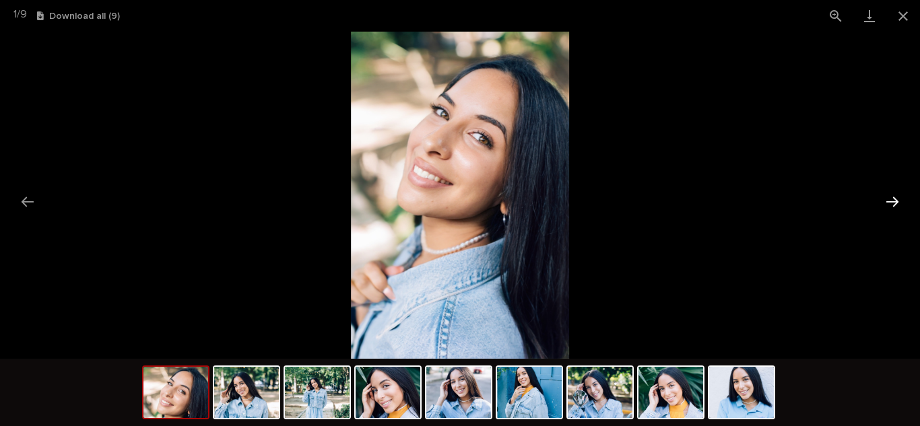
click at [890, 200] on button "Next slide" at bounding box center [892, 202] width 28 height 26
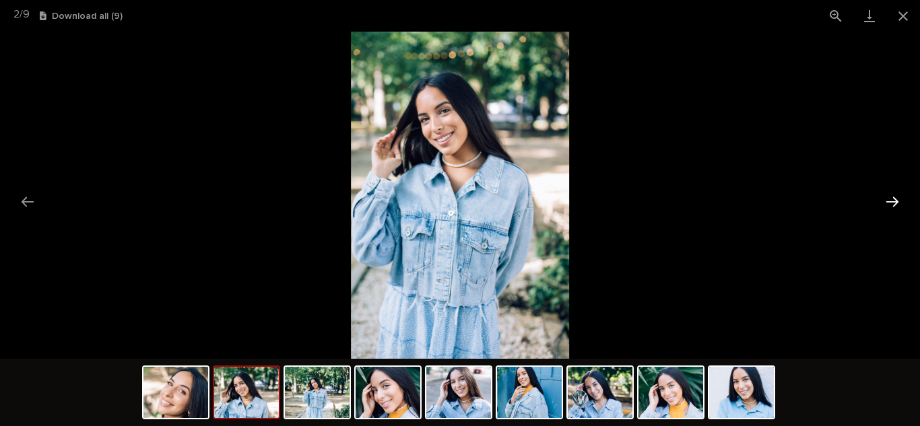
click at [890, 200] on button "Next slide" at bounding box center [892, 202] width 28 height 26
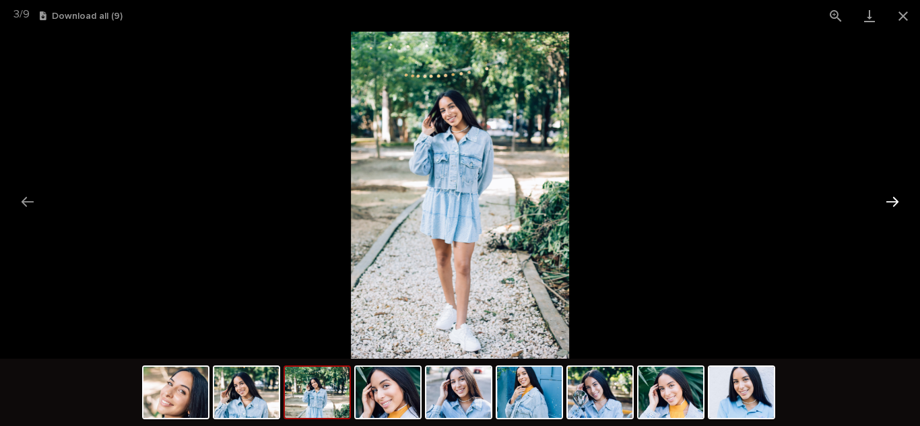
click at [890, 200] on button "Next slide" at bounding box center [892, 202] width 28 height 26
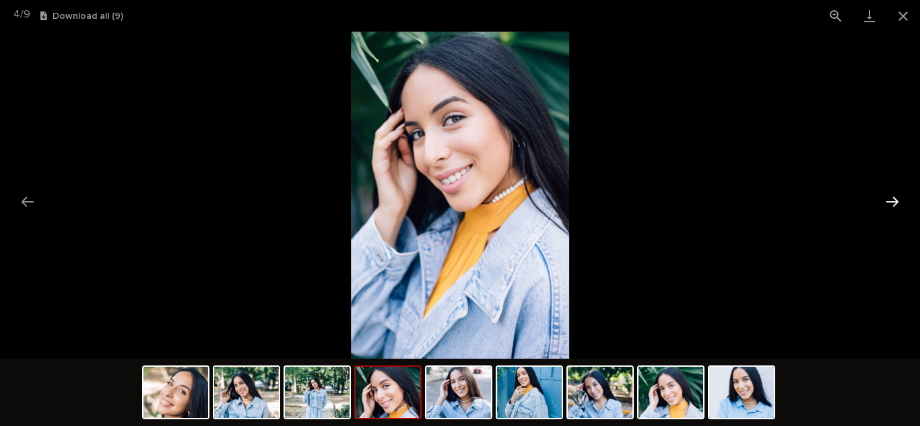
click at [890, 200] on button "Next slide" at bounding box center [892, 202] width 28 height 26
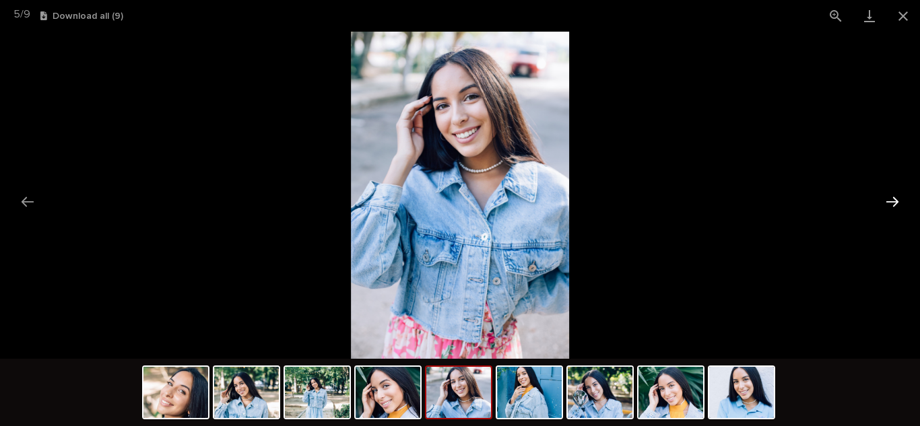
click at [890, 200] on button "Next slide" at bounding box center [892, 202] width 28 height 26
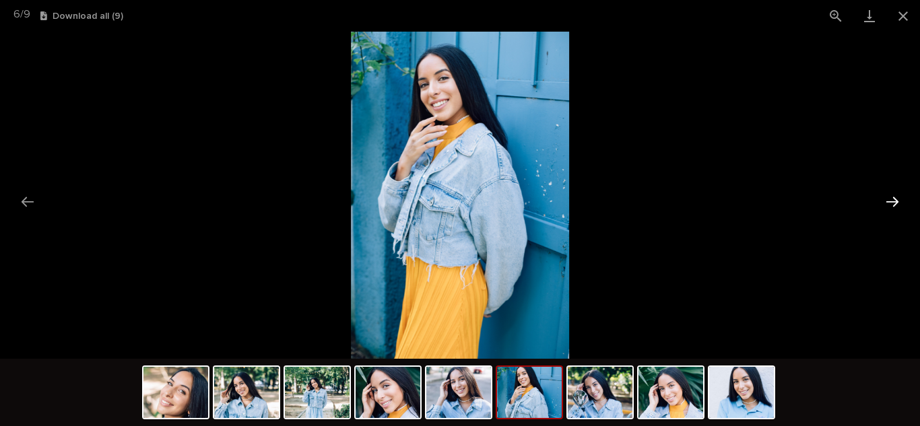
click at [890, 200] on button "Next slide" at bounding box center [892, 202] width 28 height 26
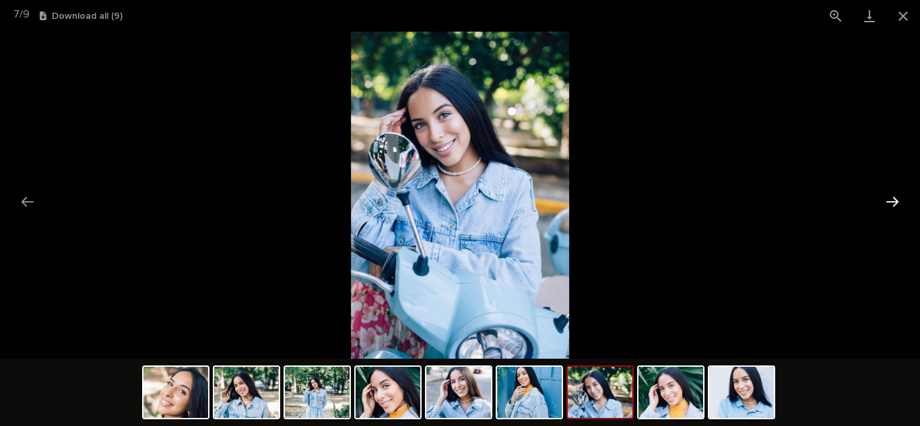
click at [890, 200] on button "Next slide" at bounding box center [892, 202] width 28 height 26
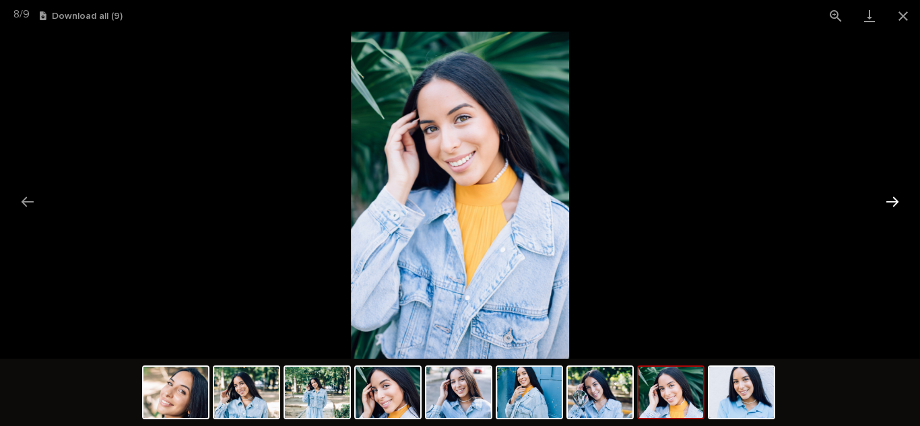
click at [890, 200] on button "Next slide" at bounding box center [892, 202] width 28 height 26
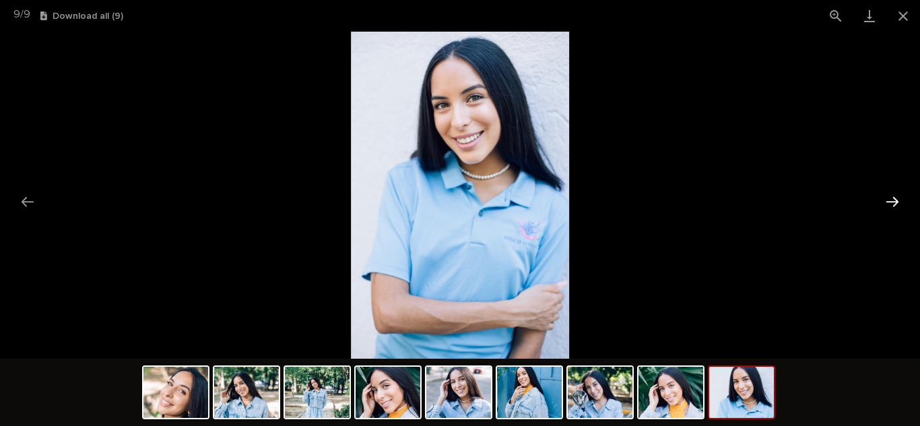
click at [890, 200] on button "Next slide" at bounding box center [892, 202] width 28 height 26
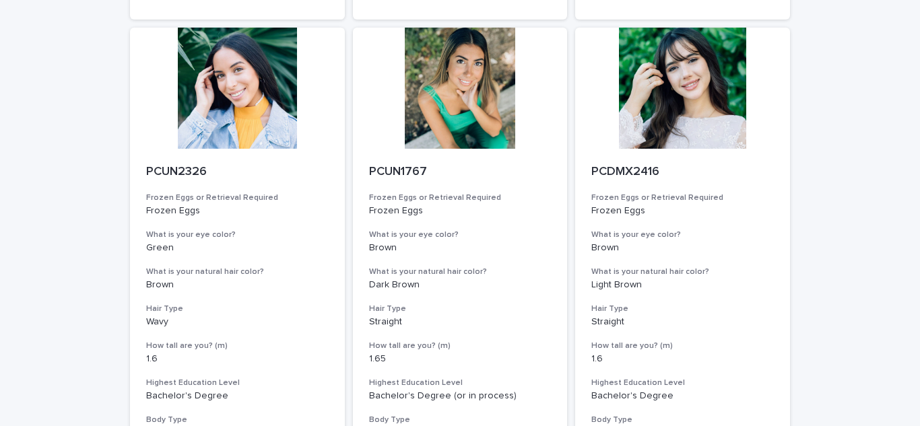
scroll to position [1762, 0]
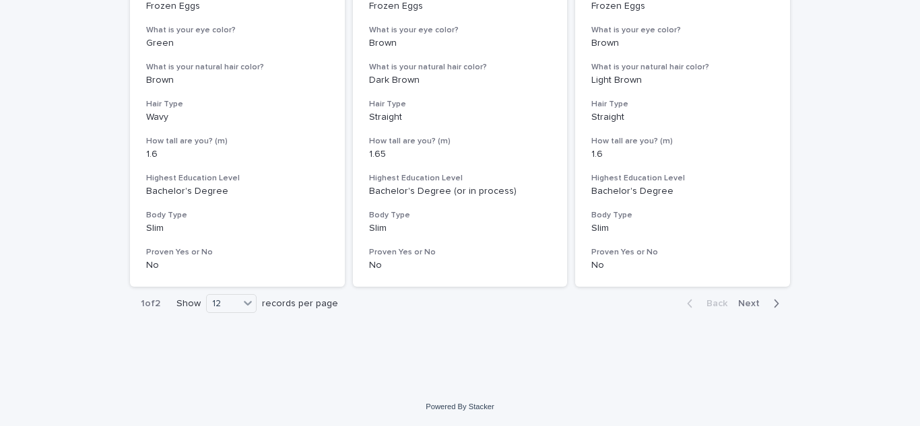
click at [738, 301] on span "Next" at bounding box center [753, 303] width 30 height 9
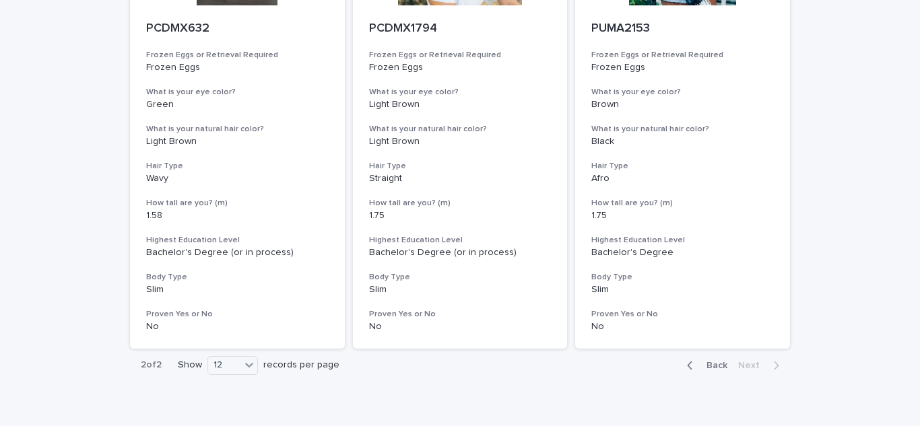
scroll to position [344, 0]
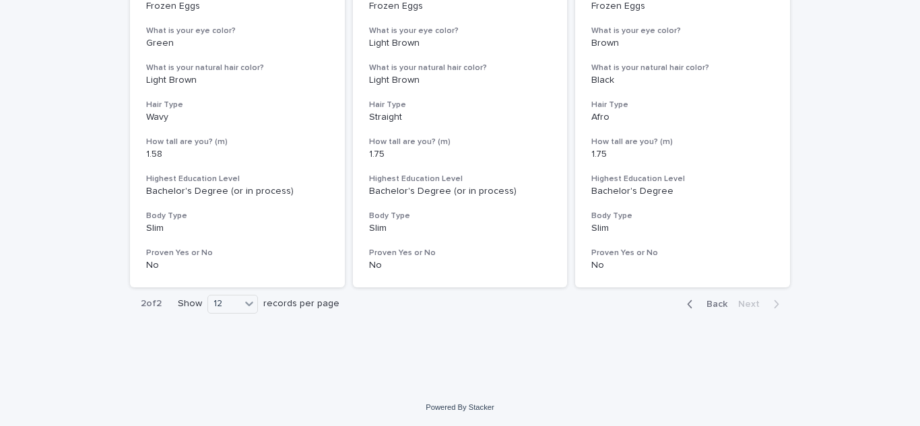
click at [700, 300] on span "Back" at bounding box center [712, 304] width 29 height 9
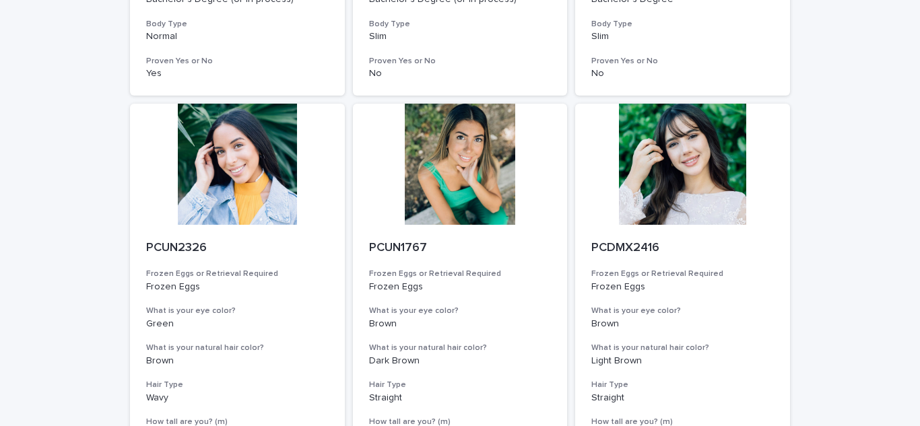
scroll to position [1762, 0]
